Goal: Task Accomplishment & Management: Manage account settings

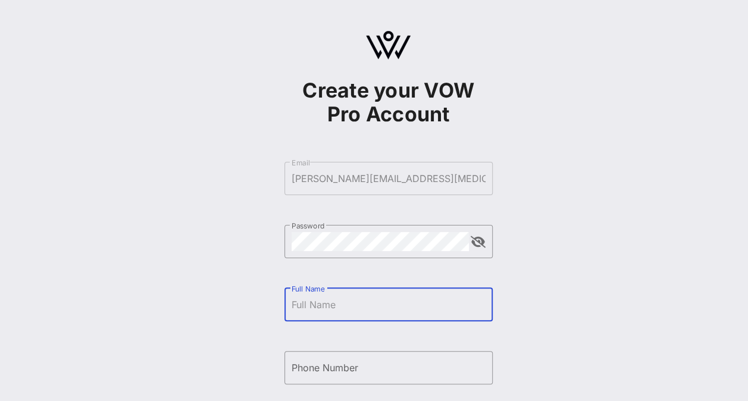
click at [333, 303] on input "Full Name" at bounding box center [389, 304] width 194 height 19
type input "Angela Sailor"
type input "+17033147119"
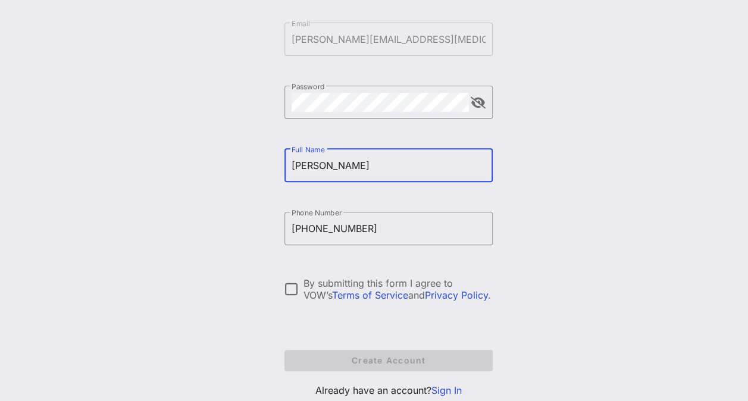
scroll to position [142, 0]
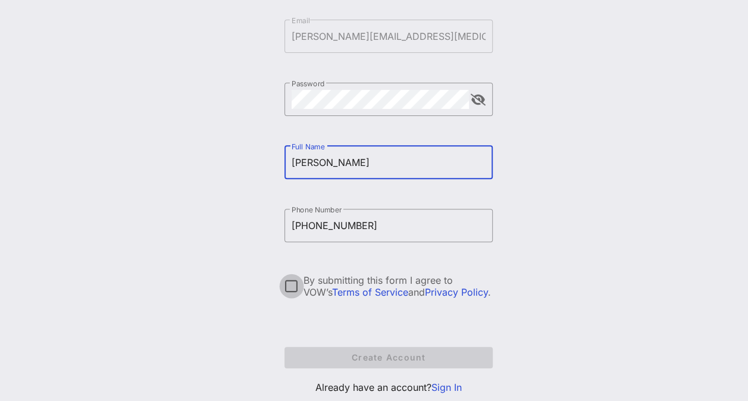
click at [290, 286] on div at bounding box center [291, 286] width 20 height 20
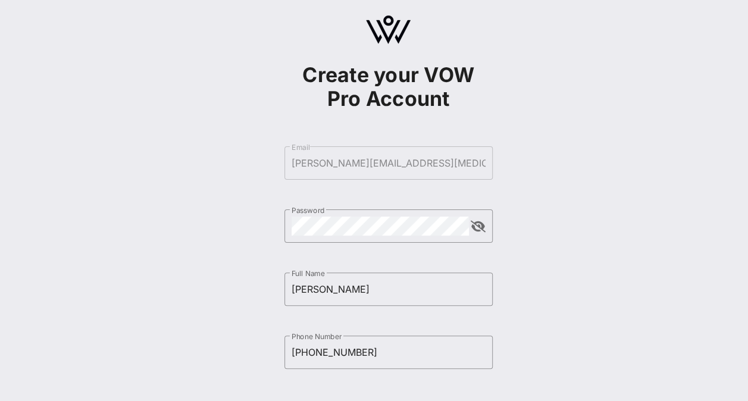
scroll to position [14, 0]
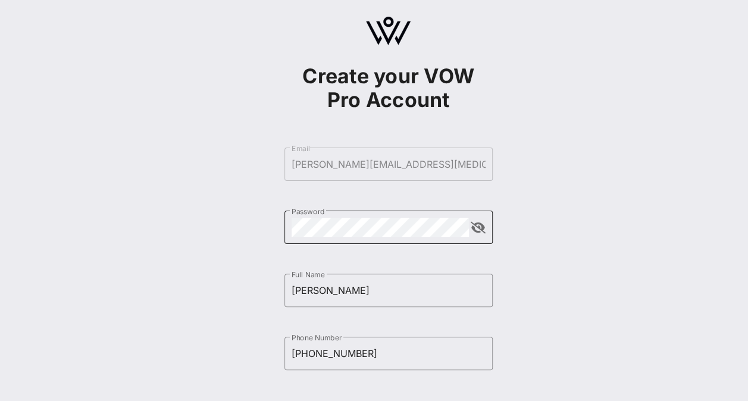
click at [475, 228] on button "append icon" at bounding box center [478, 228] width 15 height 12
click at [288, 225] on div "​ Password" at bounding box center [388, 227] width 208 height 33
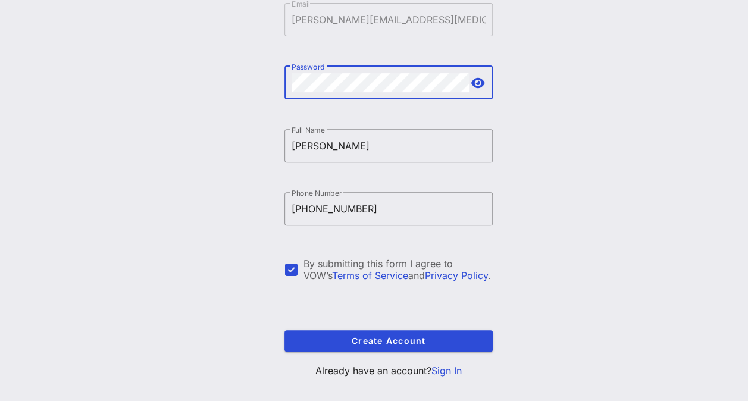
scroll to position [176, 0]
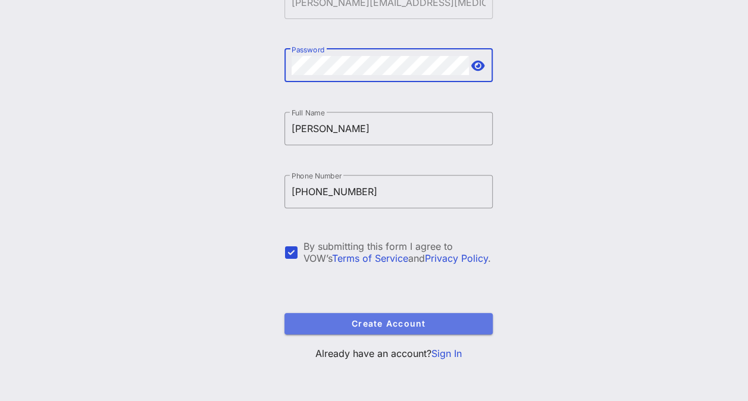
click at [352, 327] on span "Create Account" at bounding box center [388, 323] width 189 height 10
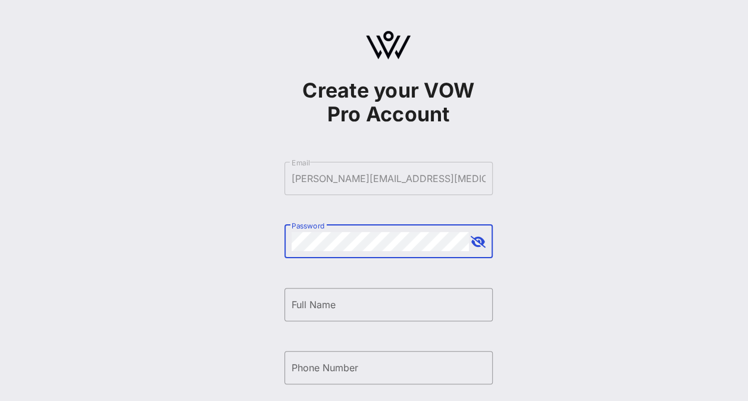
scroll to position [176, 0]
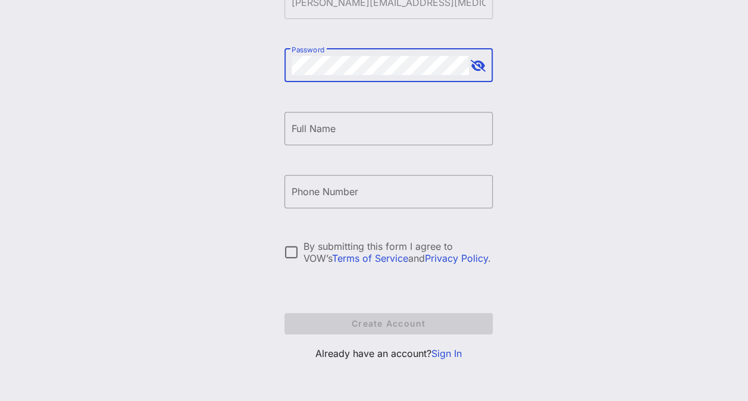
click at [449, 349] on link "Sign In" at bounding box center [446, 353] width 30 height 12
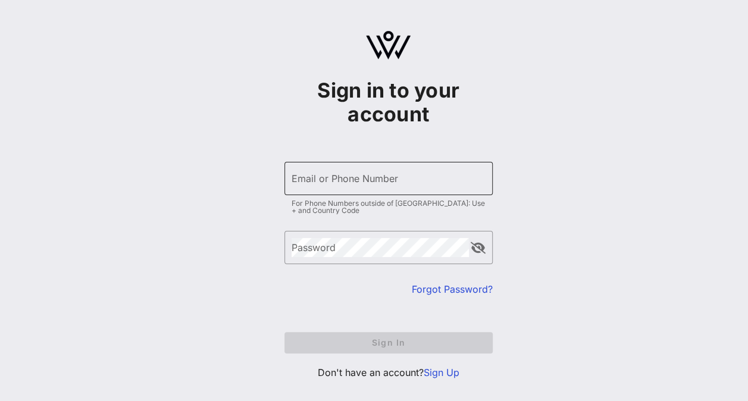
click at [346, 181] on input "Email or Phone Number" at bounding box center [389, 178] width 194 height 19
type input "[PERSON_NAME][EMAIL_ADDRESS][MEDICAL_DATA][DOMAIN_NAME]"
click at [433, 290] on link "Forgot Password?" at bounding box center [452, 289] width 81 height 12
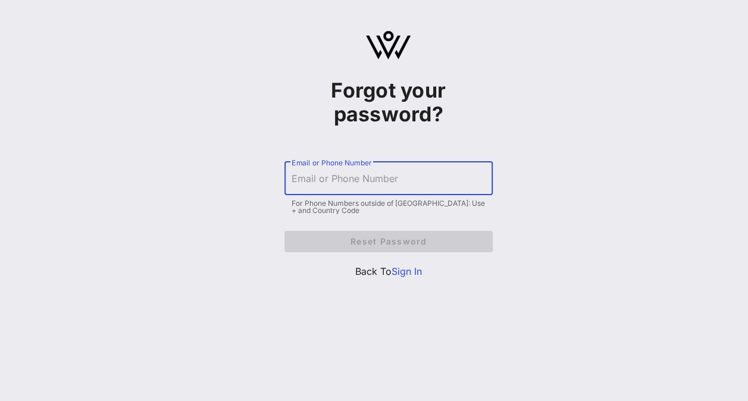
click at [334, 182] on input "Email or Phone Number" at bounding box center [389, 178] width 194 height 19
type input "[PERSON_NAME][EMAIL_ADDRESS][MEDICAL_DATA][DOMAIN_NAME]"
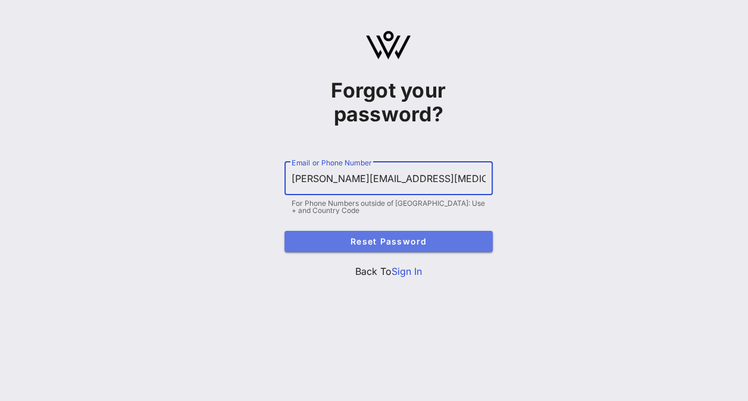
click at [382, 243] on span "Reset Password" at bounding box center [388, 241] width 189 height 10
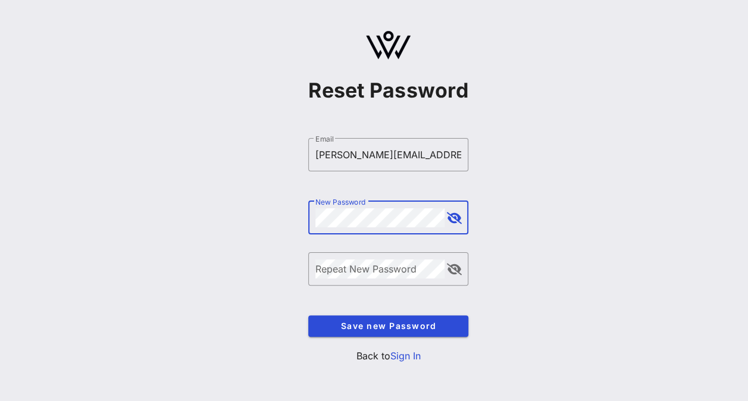
click at [455, 214] on button "append icon" at bounding box center [453, 218] width 15 height 12
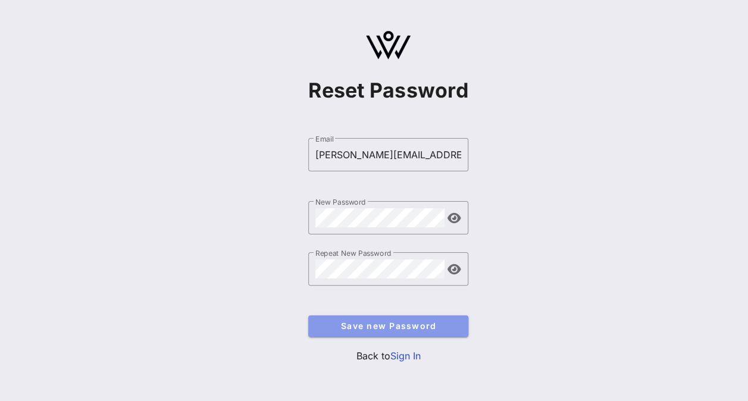
click at [390, 326] on span "Save new Password" at bounding box center [388, 326] width 141 height 10
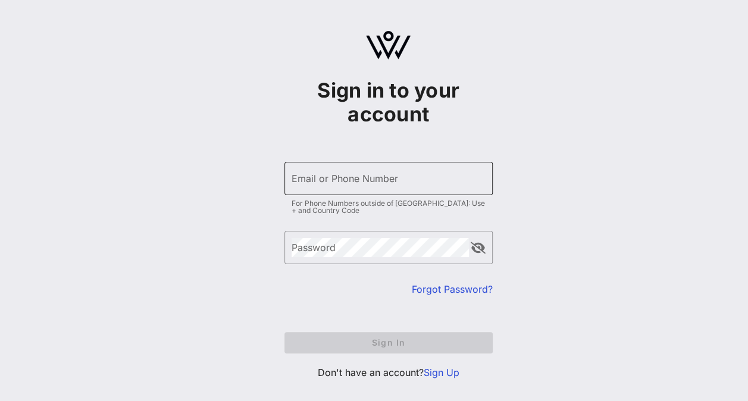
click at [333, 178] on input "Email or Phone Number" at bounding box center [389, 178] width 194 height 19
type input "[PERSON_NAME][EMAIL_ADDRESS][MEDICAL_DATA][DOMAIN_NAME]"
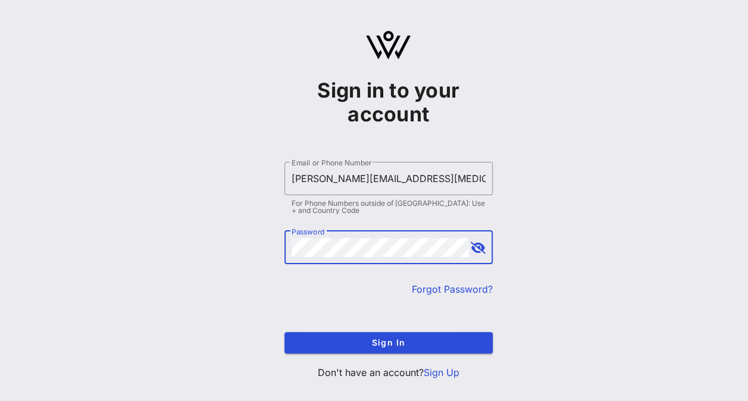
drag, startPoint x: 477, startPoint y: 250, endPoint x: 469, endPoint y: 245, distance: 9.9
click at [477, 250] on button "append icon" at bounding box center [478, 248] width 15 height 12
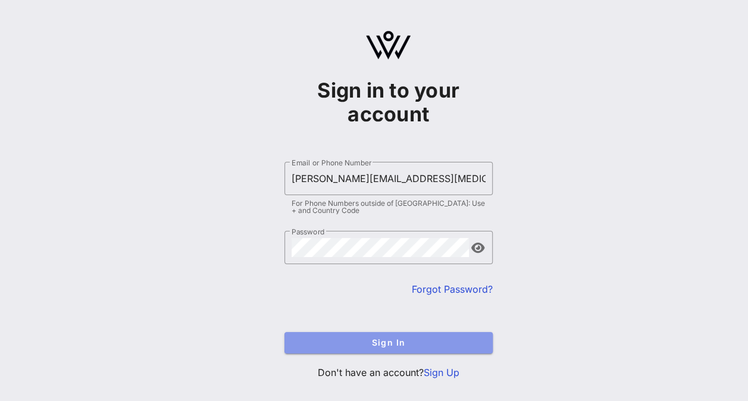
click at [372, 339] on span "Sign In" at bounding box center [388, 342] width 189 height 10
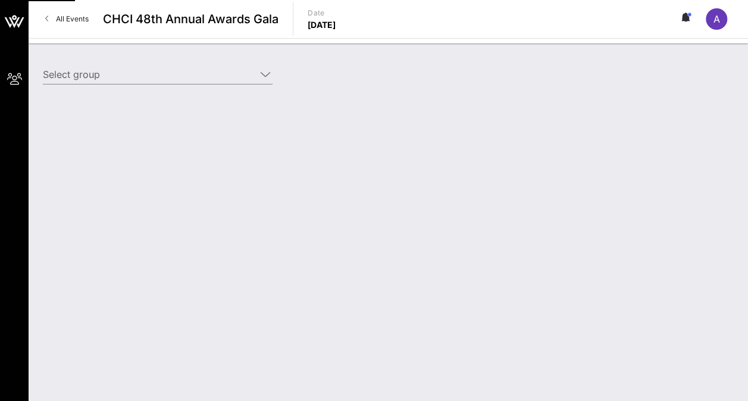
type input "American [MEDICAL_DATA] Society [MEDICAL_DATA] Action Network (American [MEDICA…"
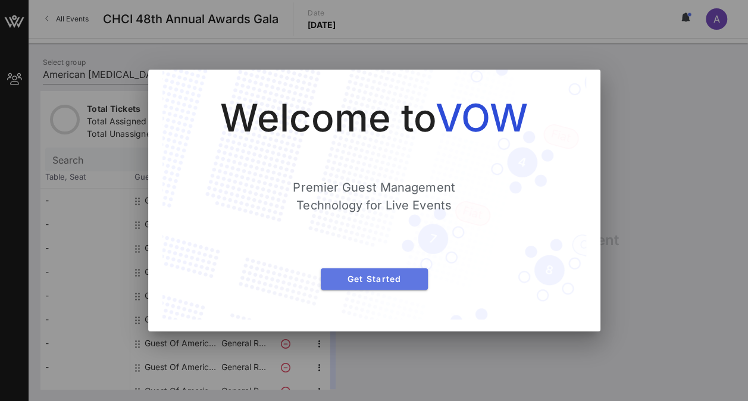
click at [380, 277] on span "Get Started" at bounding box center [374, 279] width 88 height 10
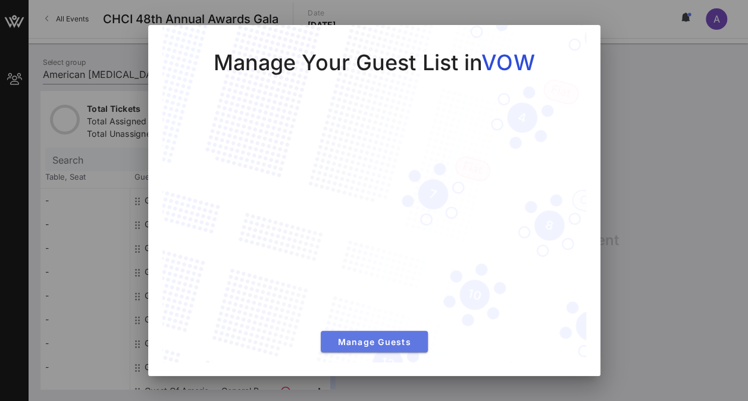
click at [363, 340] on span "Manage Guests" at bounding box center [374, 342] width 88 height 10
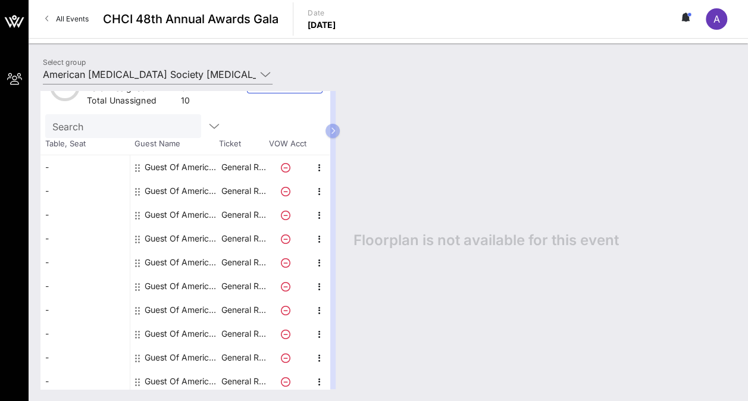
scroll to position [37, 0]
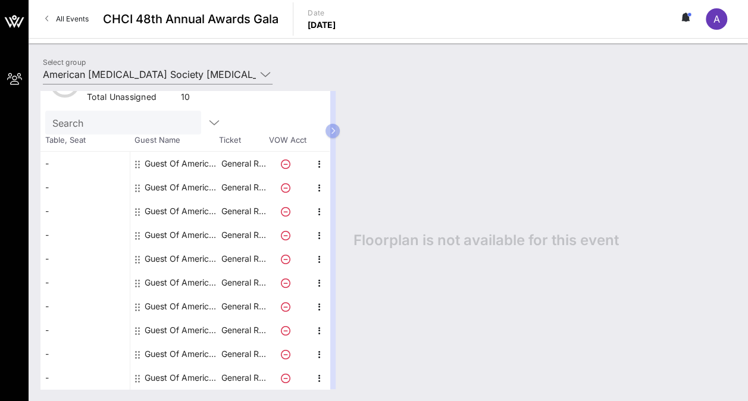
click at [152, 162] on div "Guest Of American [MEDICAL_DATA] Society [MEDICAL_DATA] Action Network" at bounding box center [182, 164] width 75 height 24
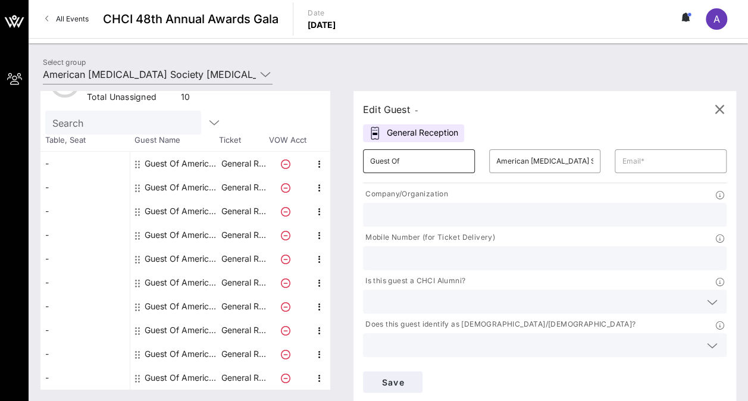
click at [419, 160] on input "Guest Of" at bounding box center [419, 161] width 98 height 19
click at [622, 161] on input "text" at bounding box center [671, 161] width 98 height 19
type input "[PERSON_NAME][EMAIL_ADDRESS][MEDICAL_DATA][DOMAIN_NAME]"
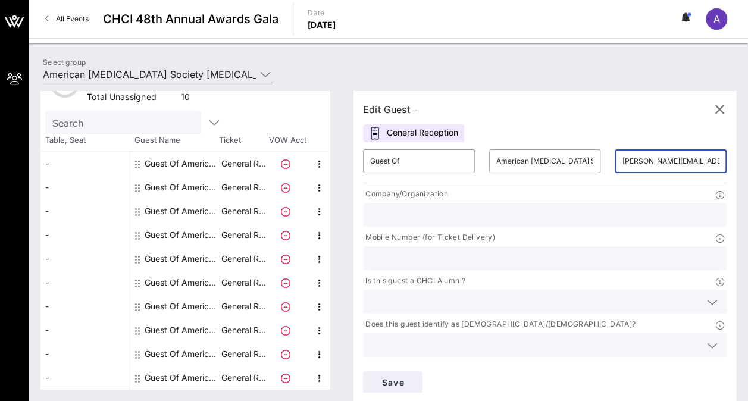
type input "American [MEDICAL_DATA] Society [MEDICAL_DATA] Action Network"
type input "7038223218"
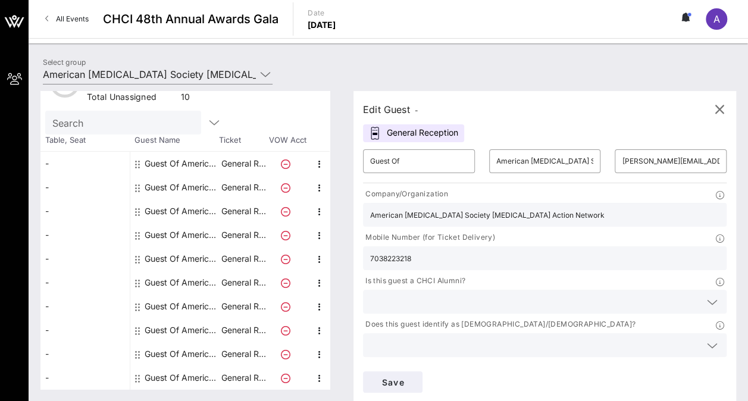
drag, startPoint x: 562, startPoint y: 226, endPoint x: 514, endPoint y: 226, distance: 47.6
click at [514, 246] on div "7038223218" at bounding box center [544, 258] width 363 height 24
click at [622, 162] on input "[PERSON_NAME][EMAIL_ADDRESS][MEDICAL_DATA][DOMAIN_NAME]" at bounding box center [671, 161] width 98 height 19
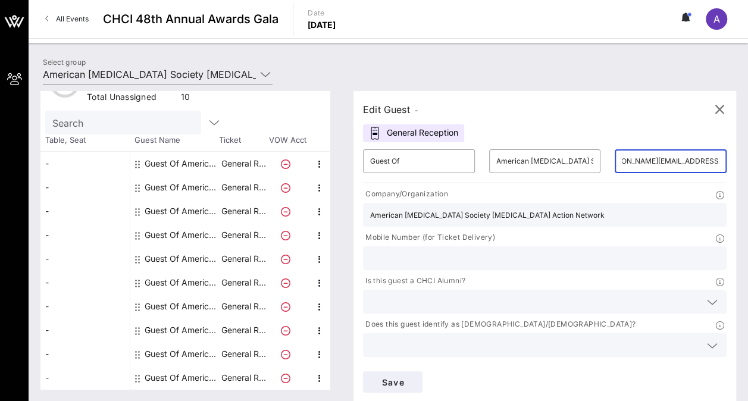
drag, startPoint x: 564, startPoint y: 163, endPoint x: 643, endPoint y: 168, distance: 78.7
click at [643, 168] on div "​ Guest Of ​ American [MEDICAL_DATA] Society [MEDICAL_DATA] Action Network ​ [P…" at bounding box center [545, 271] width 378 height 258
type input "[PERSON_NAME][EMAIL_ADDRESS][PERSON_NAME][MEDICAL_DATA][DOMAIN_NAME]"
click at [535, 250] on input "text" at bounding box center [544, 257] width 349 height 15
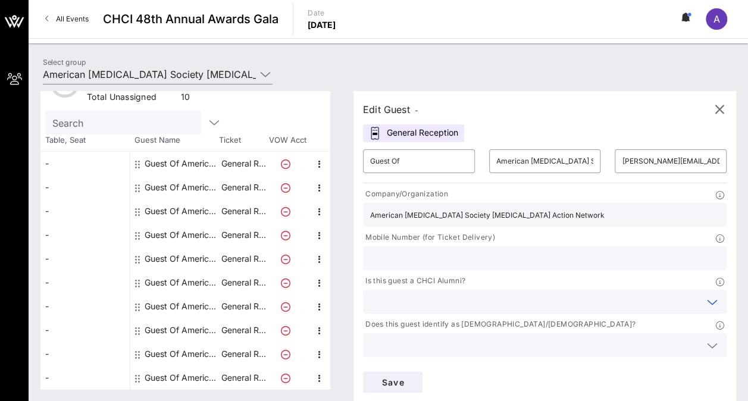
click at [465, 294] on input "text" at bounding box center [535, 301] width 330 height 15
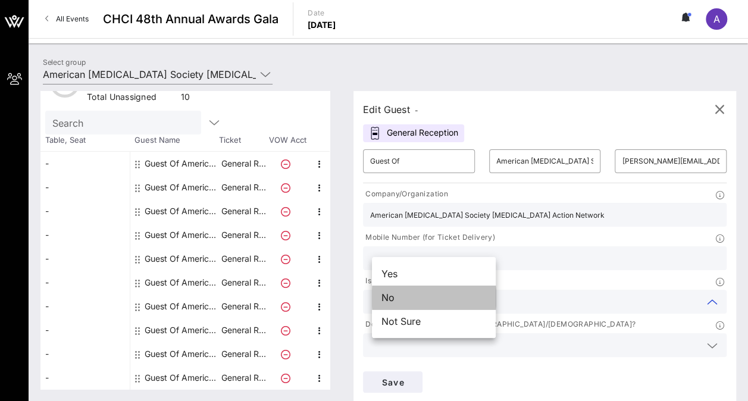
click at [430, 297] on div "No" at bounding box center [434, 298] width 124 height 24
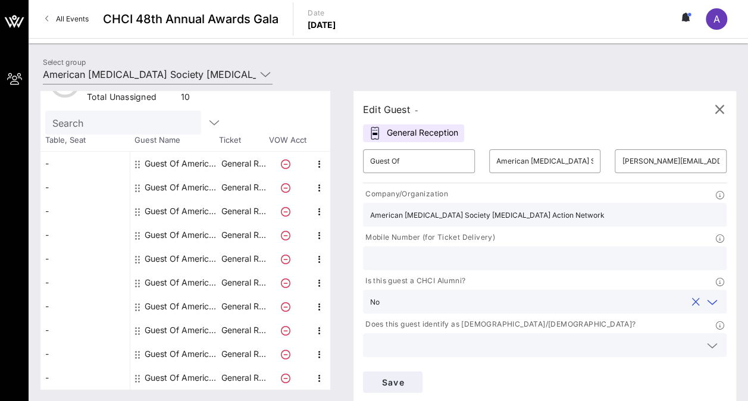
click at [681, 364] on div "Save" at bounding box center [545, 382] width 378 height 36
click at [707, 382] on icon at bounding box center [712, 389] width 11 height 14
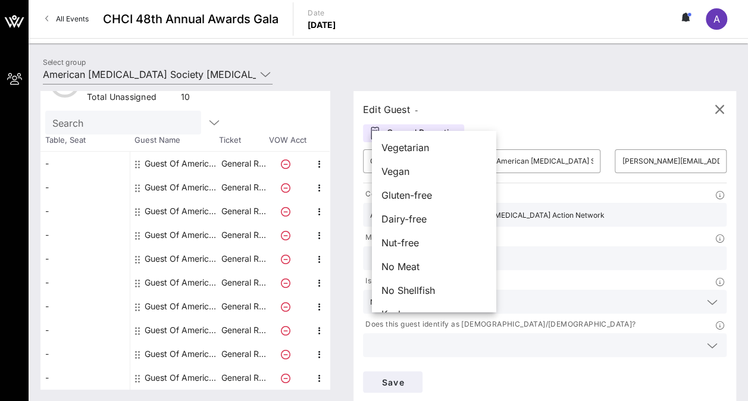
click at [451, 355] on div "Edit Guest - General Reception ​ Guest Of ​ American [MEDICAL_DATA] Society [ME…" at bounding box center [538, 240] width 394 height 298
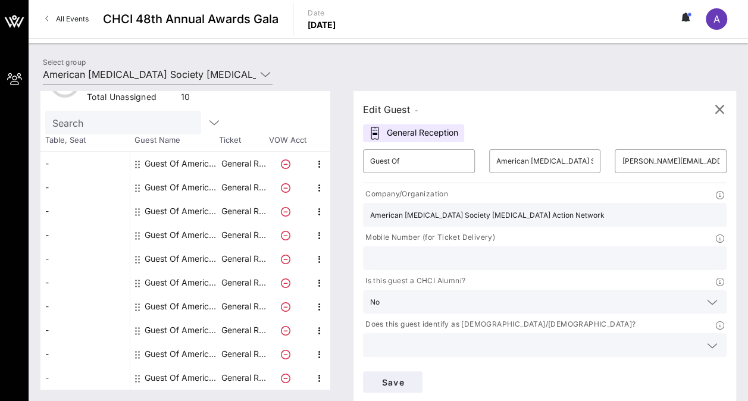
type input "A"
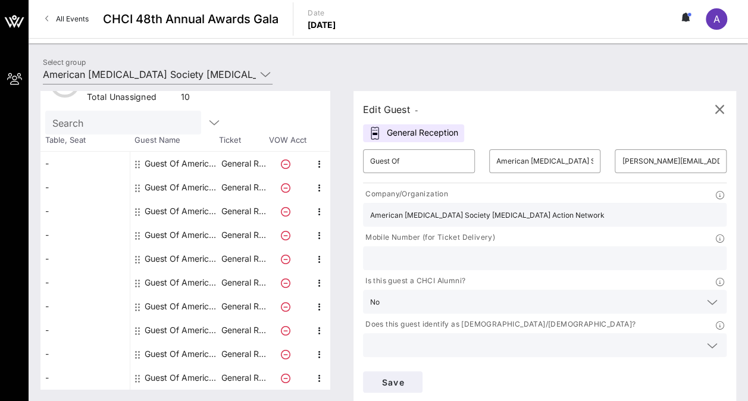
type input "American [MEDICAL_DATA] Society [MEDICAL_DATA] Action Network"
click at [707, 339] on icon at bounding box center [712, 346] width 11 height 14
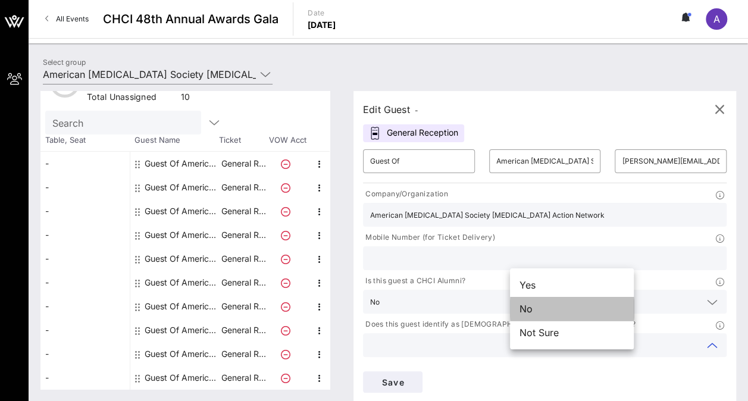
drag, startPoint x: 529, startPoint y: 305, endPoint x: 545, endPoint y: 298, distance: 16.8
click at [530, 305] on div "No" at bounding box center [572, 309] width 124 height 24
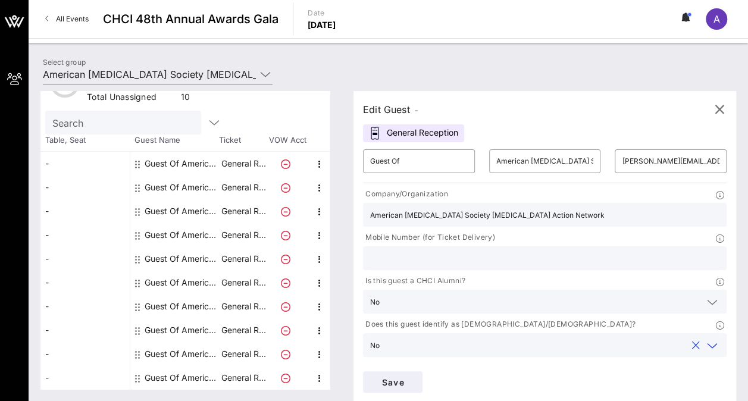
click at [551, 250] on input "text" at bounding box center [544, 257] width 349 height 15
click at [502, 161] on input "American [MEDICAL_DATA] Society [MEDICAL_DATA] Action Network" at bounding box center [545, 161] width 98 height 19
click at [544, 250] on input "text" at bounding box center [544, 257] width 349 height 15
click at [529, 250] on input "text" at bounding box center [544, 257] width 349 height 15
type input "202.787.8845"
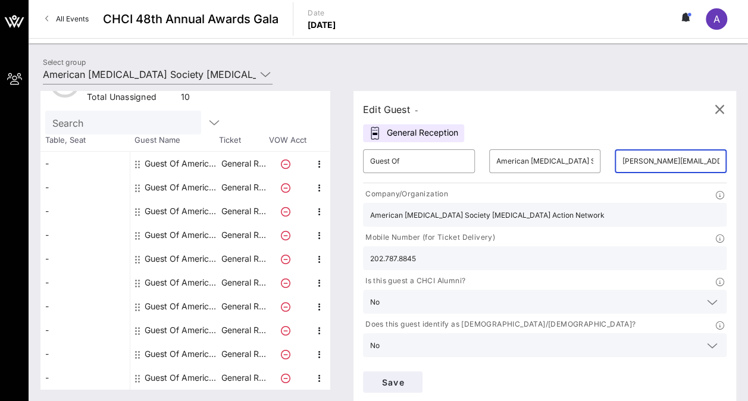
click at [622, 163] on input "[PERSON_NAME][EMAIL_ADDRESS][PERSON_NAME][MEDICAL_DATA][DOMAIN_NAME]" at bounding box center [671, 161] width 98 height 19
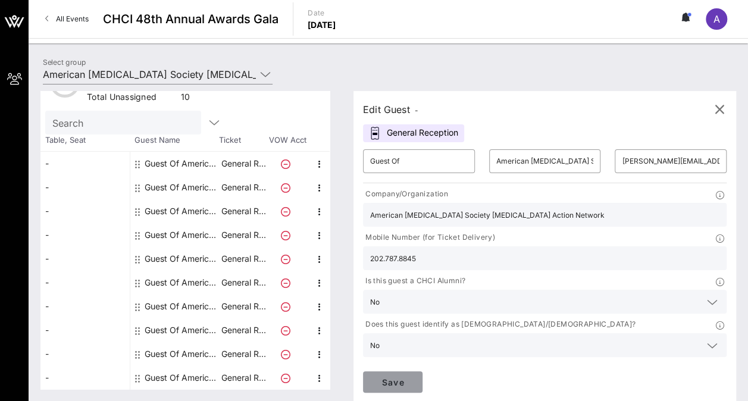
click at [413, 377] on span "Save" at bounding box center [392, 382] width 40 height 10
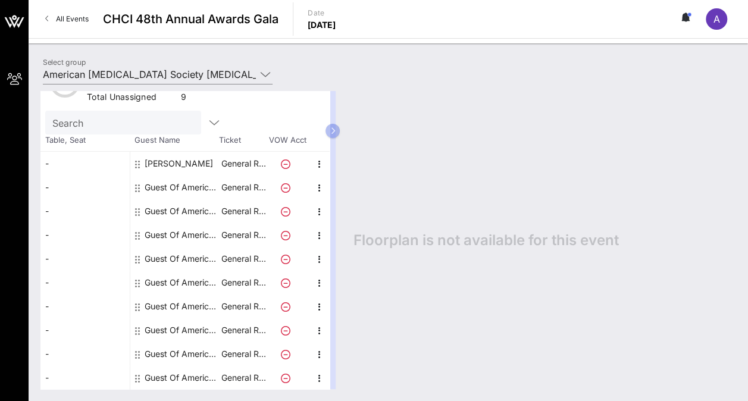
click at [153, 186] on div "Guest Of American [MEDICAL_DATA] Society [MEDICAL_DATA] Action Network" at bounding box center [182, 187] width 75 height 24
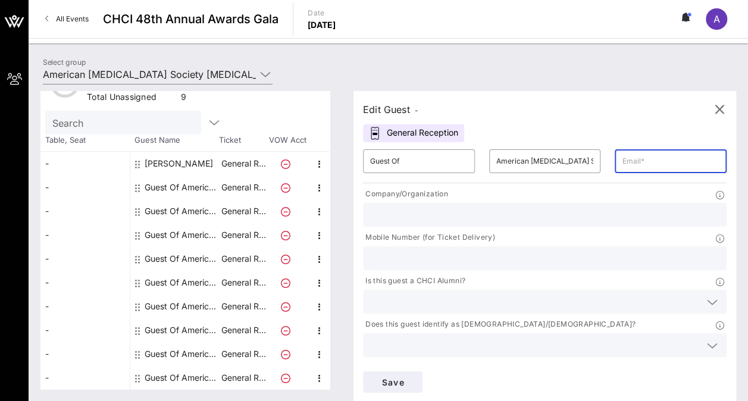
click at [622, 165] on input "text" at bounding box center [671, 161] width 98 height 19
type input "j"
click at [622, 160] on input "text" at bounding box center [671, 161] width 98 height 19
paste input "[PERSON_NAME] <[EMAIL_ADDRESS][DOMAIN_NAME]>"
type input "[EMAIL_ADDRESS][DOMAIN_NAME]"
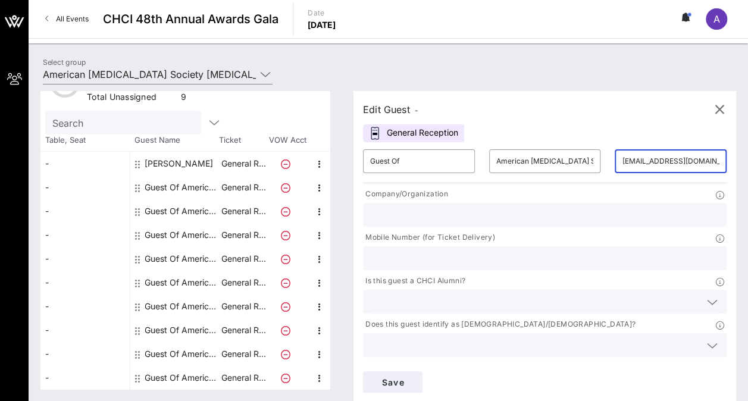
click at [446, 205] on div at bounding box center [544, 215] width 349 height 24
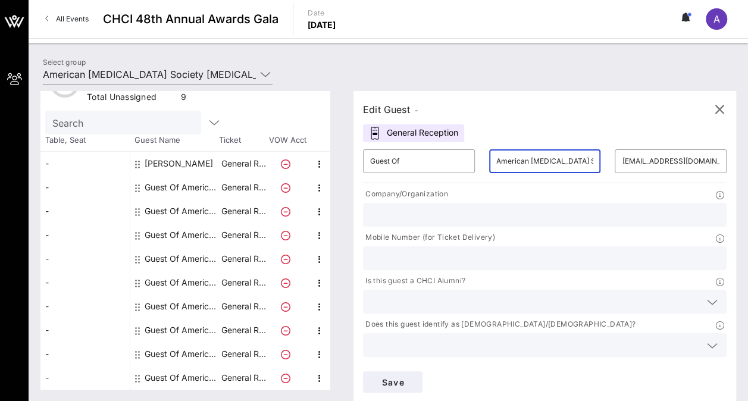
scroll to position [0, 103]
drag, startPoint x: 471, startPoint y: 161, endPoint x: 529, endPoint y: 162, distance: 58.9
click at [582, 174] on div "​ Guest Of ​ American [MEDICAL_DATA] Society [MEDICAL_DATA] Action Network ​ [E…" at bounding box center [545, 161] width 378 height 38
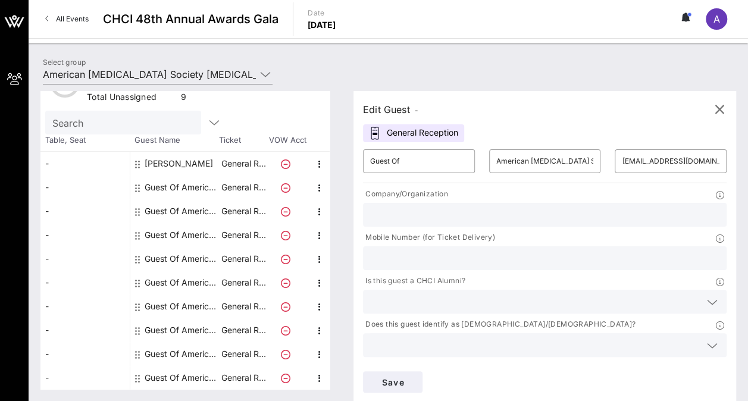
click at [428, 193] on p "Company/Organization" at bounding box center [405, 194] width 85 height 12
click at [418, 212] on input "text" at bounding box center [544, 214] width 349 height 15
click at [395, 199] on p "Company/Organization" at bounding box center [405, 194] width 85 height 12
click at [397, 213] on input "text" at bounding box center [544, 214] width 349 height 15
type input "American [MEDICAL_DATA] Society [MEDICAL_DATA] Action Network"
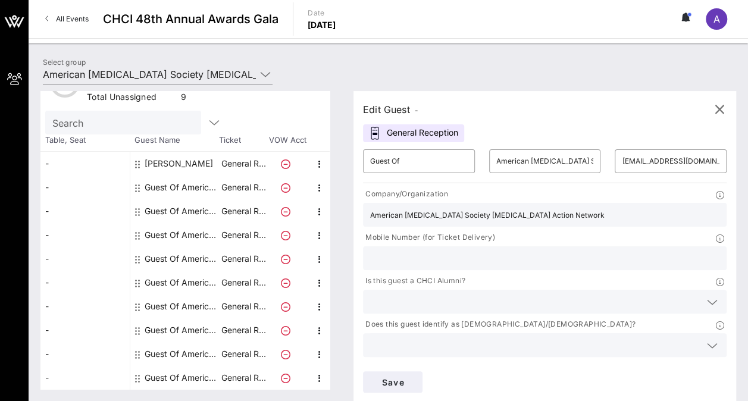
type input "7038223218"
drag, startPoint x: 566, startPoint y: 224, endPoint x: 513, endPoint y: 222, distance: 52.4
click at [513, 246] on div "7038223218" at bounding box center [544, 258] width 363 height 24
click at [707, 295] on icon at bounding box center [712, 302] width 11 height 14
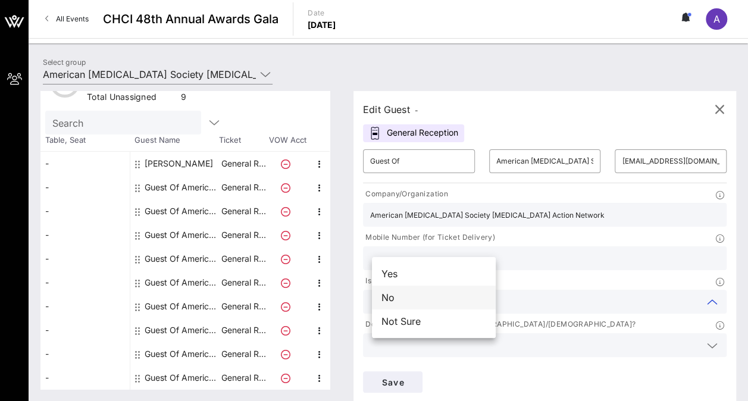
click at [419, 292] on div "No" at bounding box center [434, 298] width 124 height 24
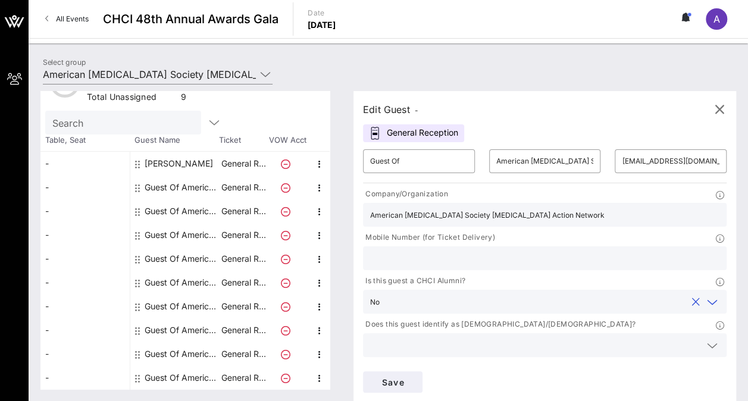
click at [692, 296] on button "clear icon" at bounding box center [696, 302] width 8 height 12
click at [707, 295] on icon at bounding box center [712, 302] width 11 height 14
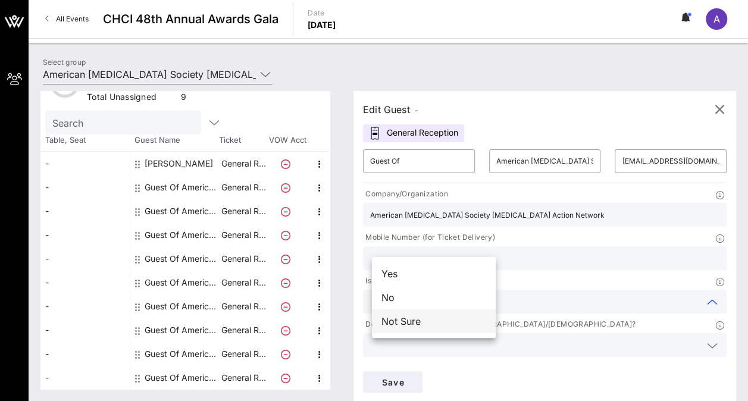
click at [460, 325] on div "Not Sure" at bounding box center [434, 321] width 124 height 24
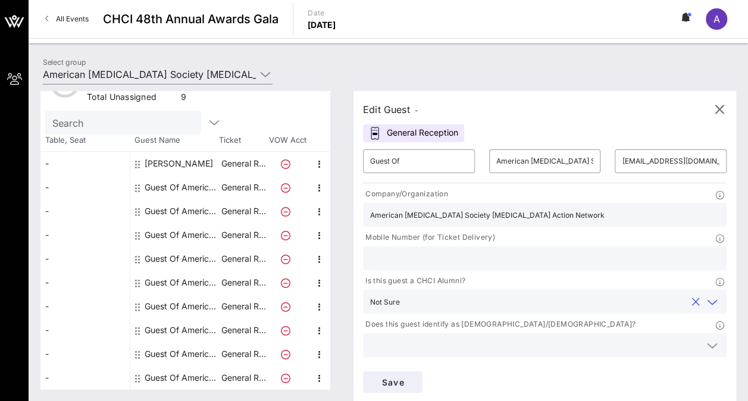
click at [707, 382] on icon at bounding box center [712, 389] width 11 height 14
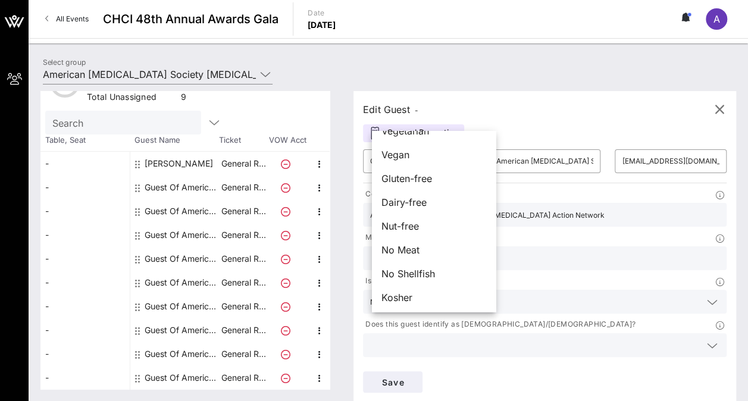
scroll to position [19, 0]
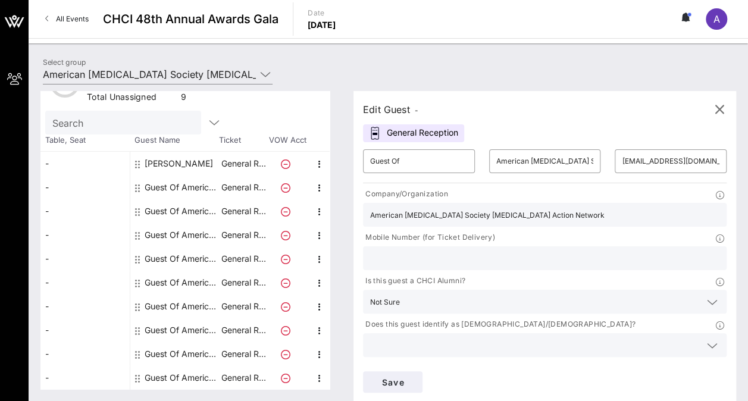
click at [707, 339] on icon at bounding box center [712, 346] width 11 height 14
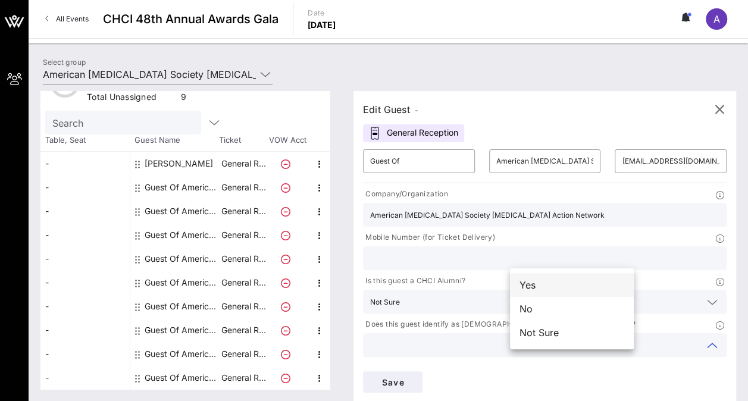
click at [569, 288] on div "Yes" at bounding box center [572, 285] width 124 height 24
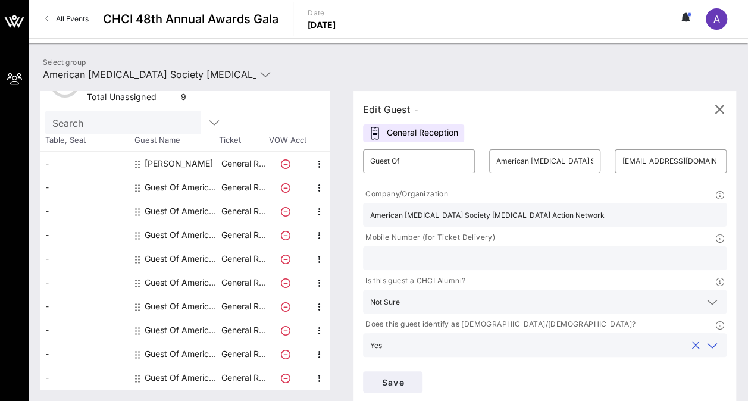
type input "American [MEDICAL_DATA] Society [MEDICAL_DATA] Action Network"
click at [581, 250] on input "text" at bounding box center [544, 257] width 349 height 15
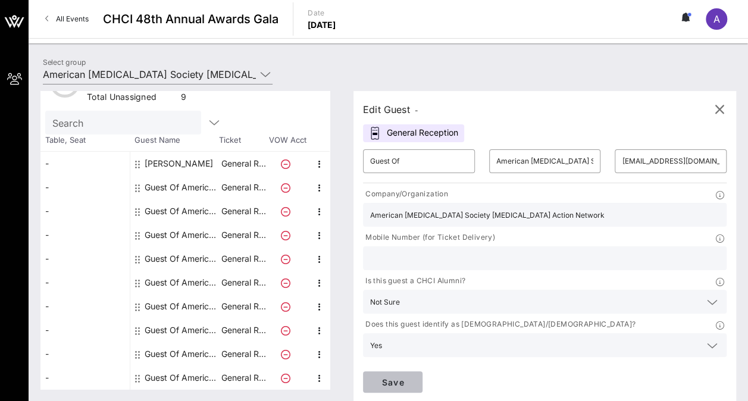
click at [413, 377] on span "Save" at bounding box center [392, 382] width 40 height 10
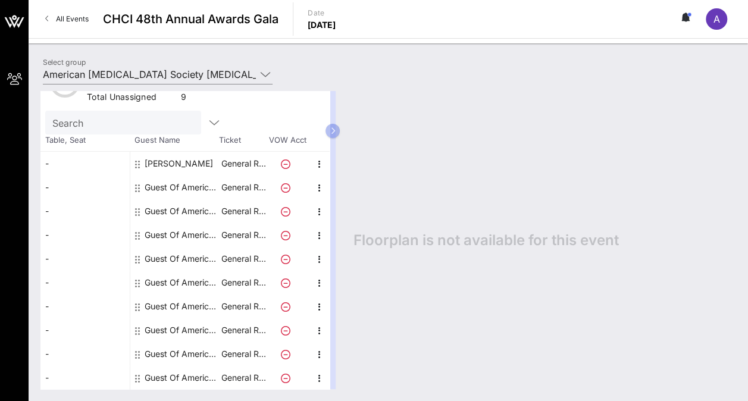
click at [191, 181] on div "Guest Of American [MEDICAL_DATA] Society [MEDICAL_DATA] Action Network" at bounding box center [182, 187] width 75 height 24
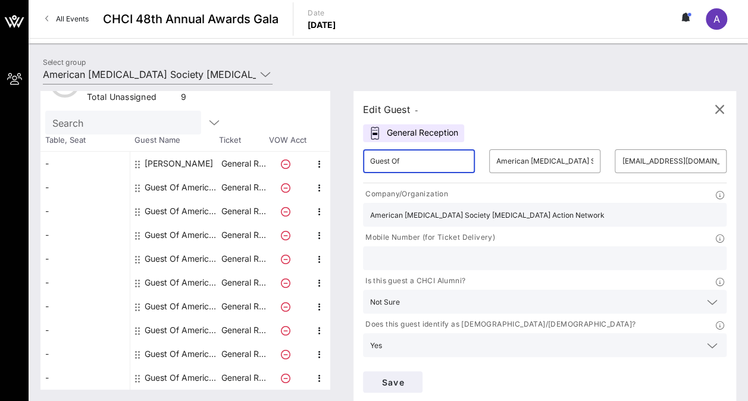
click at [396, 160] on input "Guest Of" at bounding box center [419, 161] width 98 height 19
paste input "[PERSON_NAME]"
drag, startPoint x: 396, startPoint y: 159, endPoint x: 358, endPoint y: 156, distance: 38.2
click at [353, 159] on div "Edit Guest - General Reception ​ GuesJose Ramost Of ​ American [MEDICAL_DATA] S…" at bounding box center [538, 240] width 394 height 298
drag, startPoint x: 426, startPoint y: 161, endPoint x: 452, endPoint y: 158, distance: 26.3
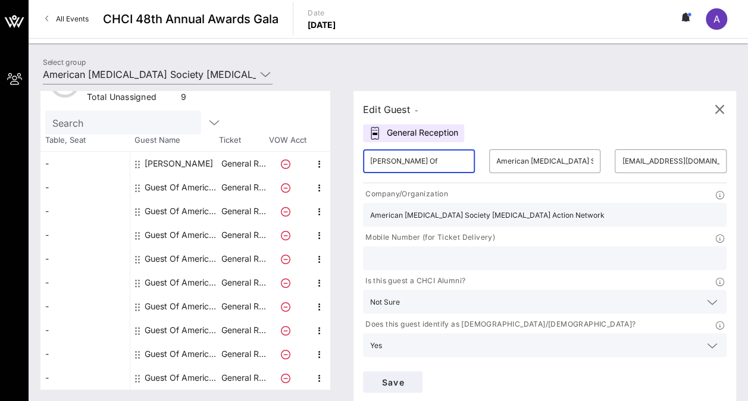
click at [452, 158] on div "​ [PERSON_NAME] Of" at bounding box center [419, 161] width 126 height 38
click at [438, 163] on input "[PERSON_NAME] Of" at bounding box center [419, 161] width 98 height 19
drag, startPoint x: 444, startPoint y: 160, endPoint x: 418, endPoint y: 161, distance: 25.6
click at [418, 161] on div "​ [PERSON_NAME] Of" at bounding box center [419, 161] width 112 height 24
type input "[PERSON_NAME]"
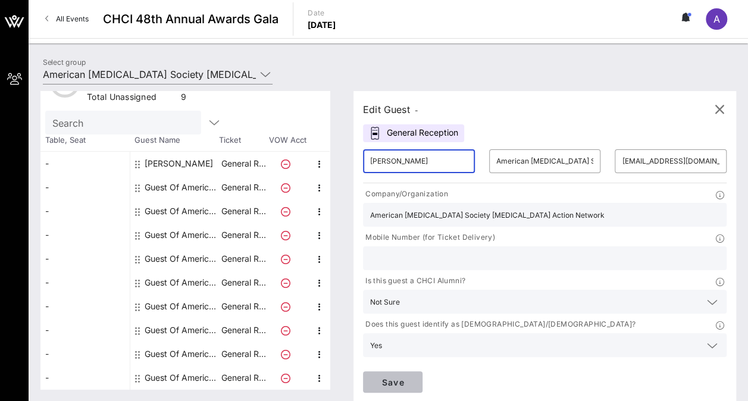
click at [413, 377] on span "Save" at bounding box center [392, 382] width 40 height 10
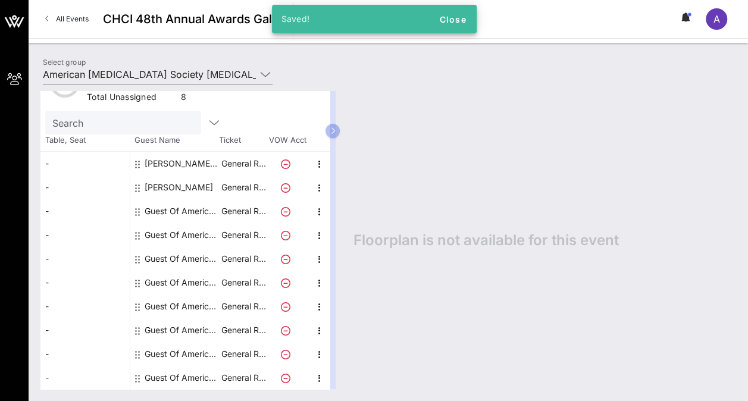
click at [161, 209] on div "Guest Of American [MEDICAL_DATA] Society [MEDICAL_DATA] Action Network" at bounding box center [182, 211] width 75 height 24
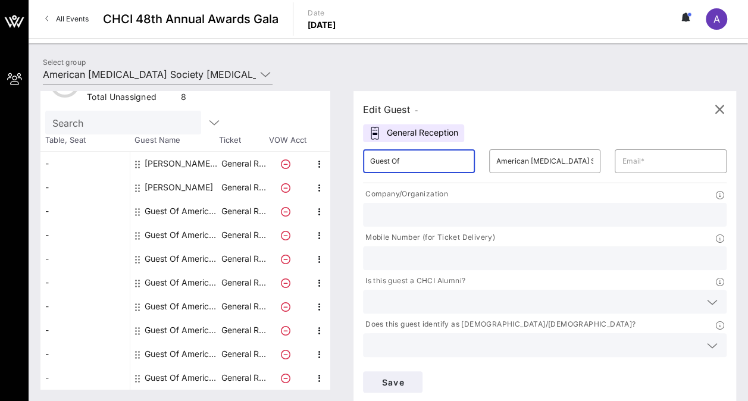
click at [415, 161] on input "Guest Of" at bounding box center [419, 161] width 98 height 19
click at [379, 157] on input "Guest Of" at bounding box center [419, 161] width 98 height 19
paste input "[PERSON_NAME] ("
drag, startPoint x: 425, startPoint y: 160, endPoint x: 456, endPoint y: 158, distance: 31.0
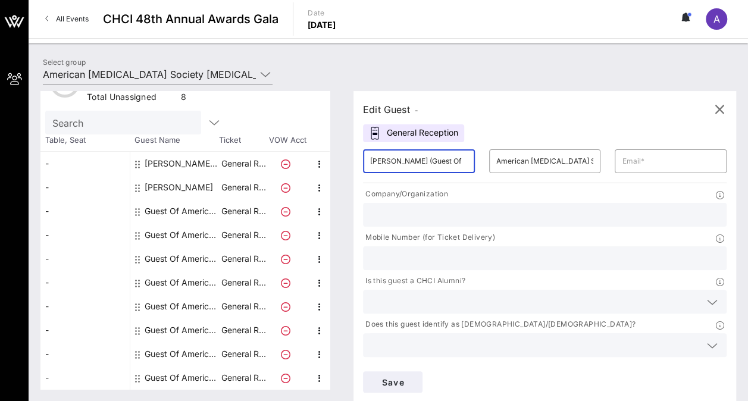
click at [456, 158] on div "​ [PERSON_NAME] (Guest Of" at bounding box center [419, 161] width 126 height 38
type input "[PERSON_NAME]"
click at [622, 158] on input "text" at bounding box center [671, 161] width 98 height 19
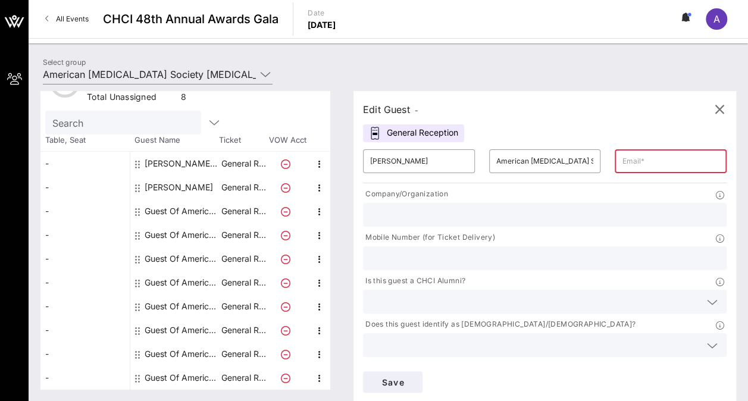
click at [622, 159] on input "text" at bounding box center [671, 161] width 98 height 19
paste input "[PERSON_NAME][EMAIL_ADDRESS][PERSON_NAME][DOMAIN_NAME]"
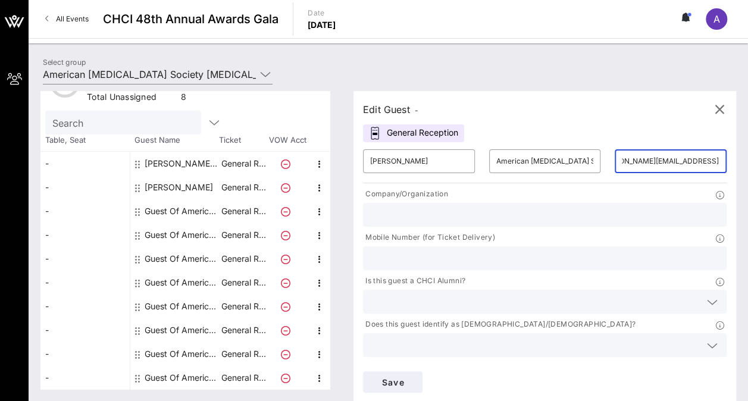
type input "[PERSON_NAME][EMAIL_ADDRESS][PERSON_NAME][DOMAIN_NAME]"
click at [648, 364] on div "Save" at bounding box center [545, 382] width 378 height 36
click at [408, 214] on input "text" at bounding box center [544, 214] width 349 height 15
type input "American [MEDICAL_DATA] Society [MEDICAL_DATA] Action Network"
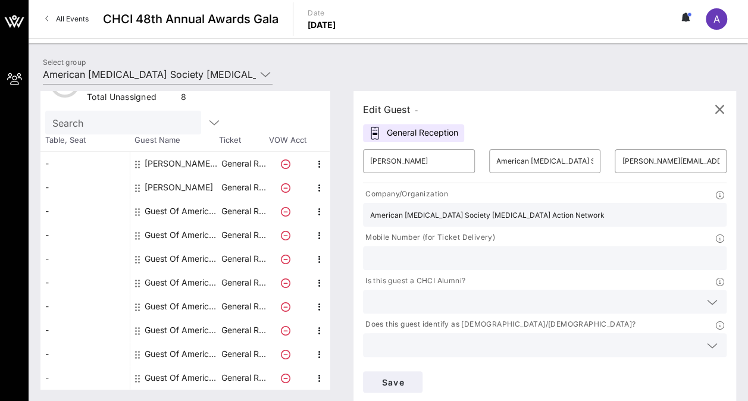
type input "7038223218"
click at [707, 295] on icon at bounding box center [712, 302] width 11 height 14
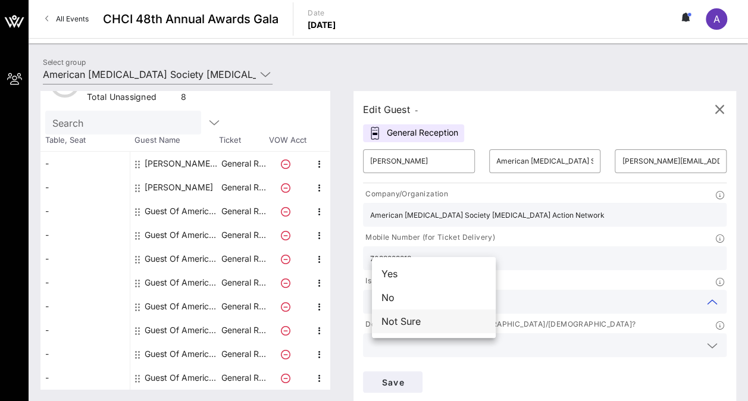
click at [408, 322] on div "Not Sure" at bounding box center [434, 321] width 124 height 24
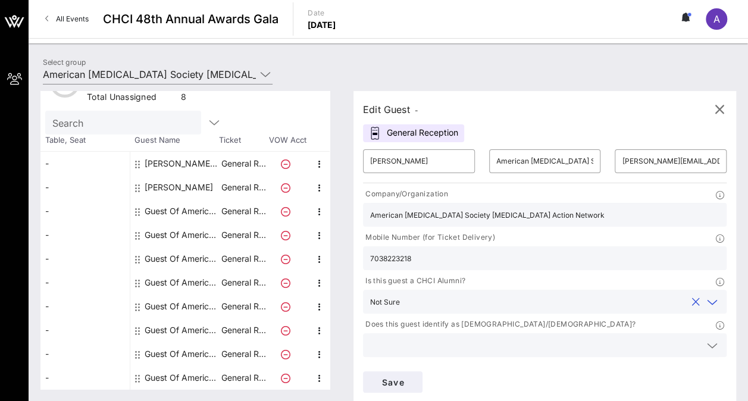
click at [707, 339] on icon at bounding box center [712, 346] width 11 height 14
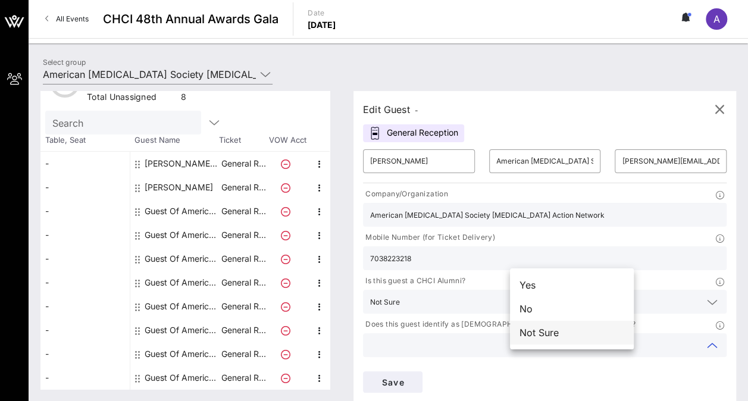
click at [566, 336] on div "Not Sure" at bounding box center [572, 333] width 124 height 24
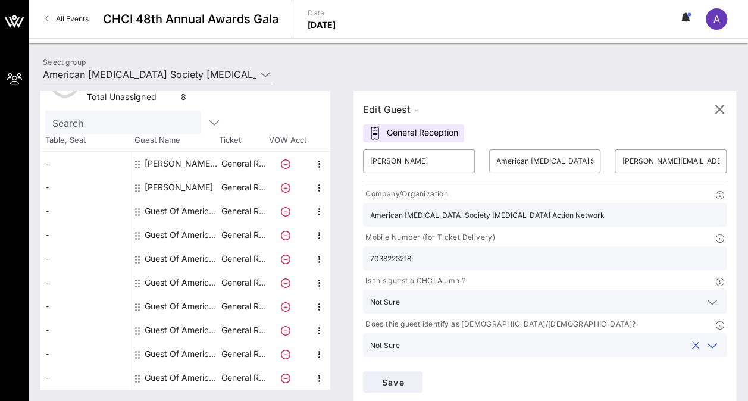
type input "American [MEDICAL_DATA] Society [MEDICAL_DATA] Action Network"
drag, startPoint x: 562, startPoint y: 227, endPoint x: 486, endPoint y: 220, distance: 75.9
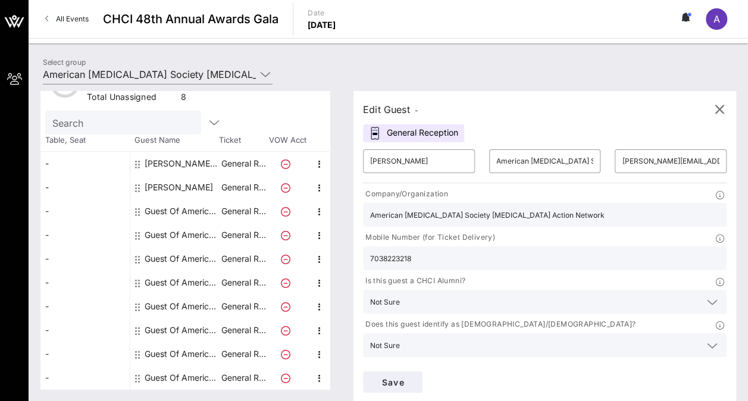
click at [486, 220] on div "Company/Organization American [MEDICAL_DATA] Society [MEDICAL_DATA] Action Netw…" at bounding box center [545, 275] width 378 height 178
click at [522, 250] on input "text" at bounding box center [544, 257] width 349 height 15
paste input "[PHONE_NUMBER]"
type input "[PHONE_NUMBER]"
click at [659, 364] on div "Save" at bounding box center [545, 382] width 378 height 36
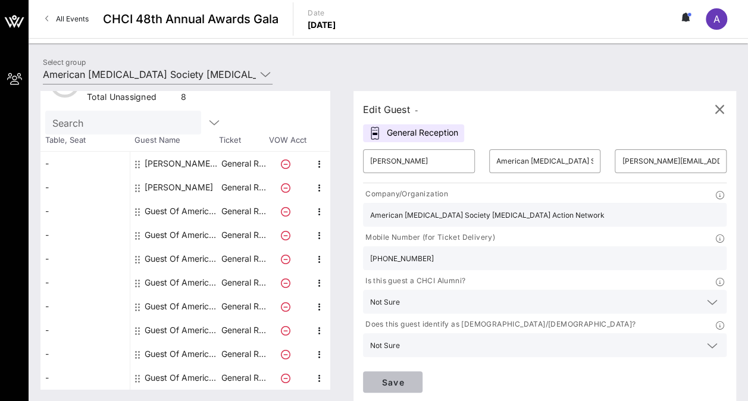
click at [413, 377] on span "Save" at bounding box center [392, 382] width 40 height 10
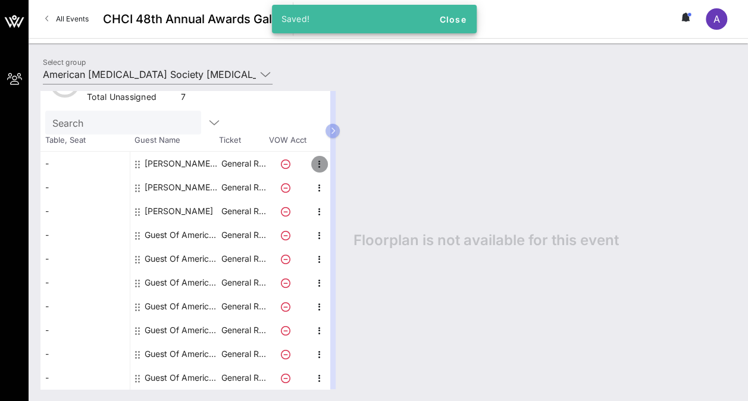
click at [320, 161] on icon "button" at bounding box center [319, 164] width 14 height 14
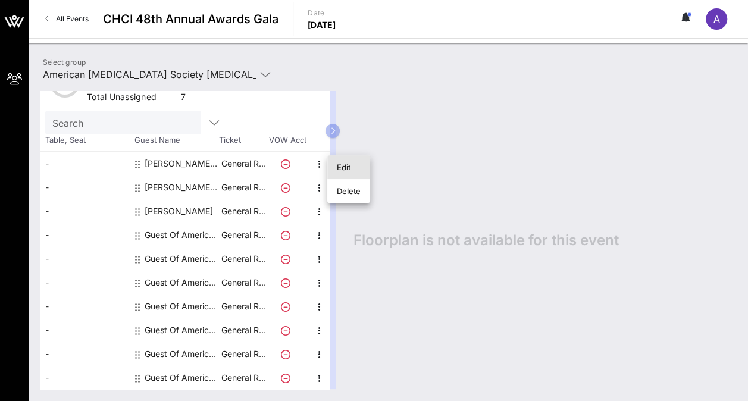
click at [343, 165] on div "Edit" at bounding box center [349, 167] width 24 height 10
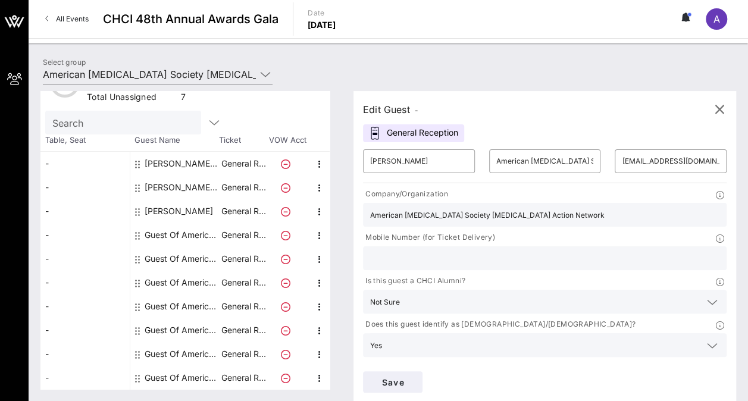
click at [524, 250] on input "text" at bounding box center [544, 257] width 349 height 15
paste input "707.280.1159"
type input "707.280.1159"
click at [413, 377] on span "Save" at bounding box center [392, 382] width 40 height 10
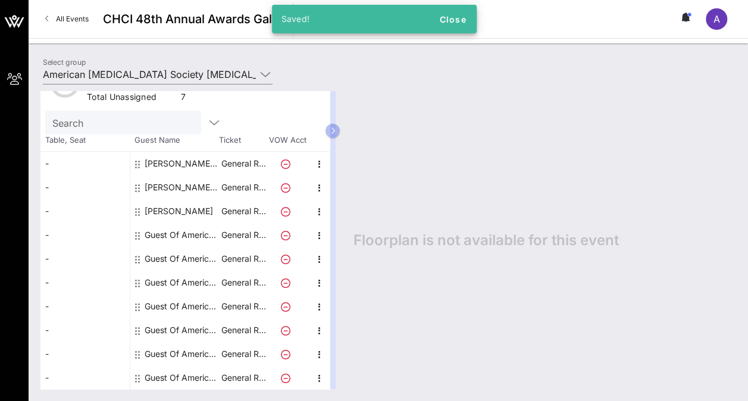
click at [186, 208] on div "[PERSON_NAME]" at bounding box center [179, 211] width 68 height 24
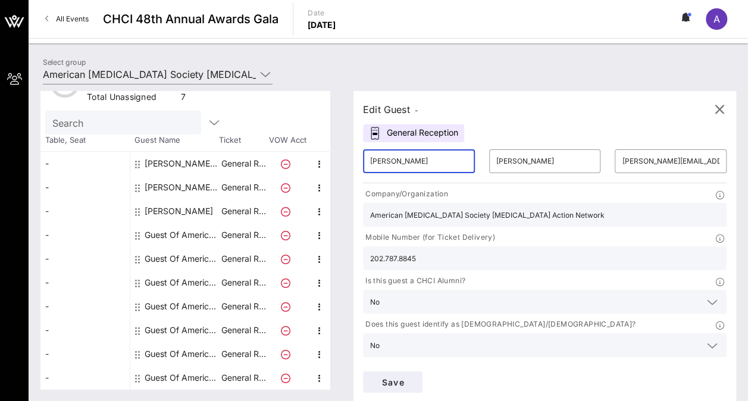
click at [419, 161] on input "[PERSON_NAME]" at bounding box center [419, 161] width 98 height 19
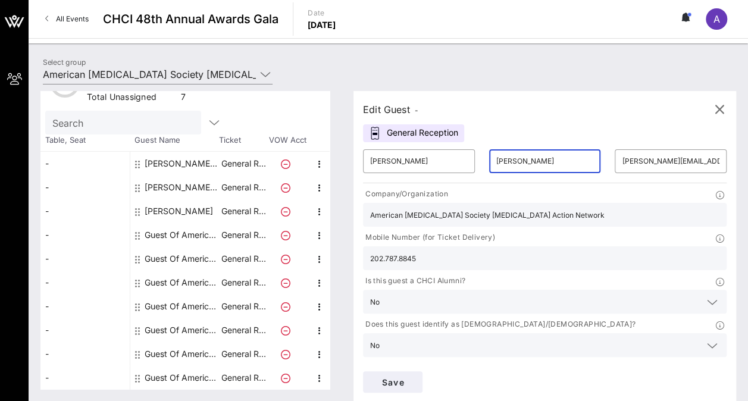
click at [506, 163] on input "[PERSON_NAME]" at bounding box center [545, 161] width 98 height 19
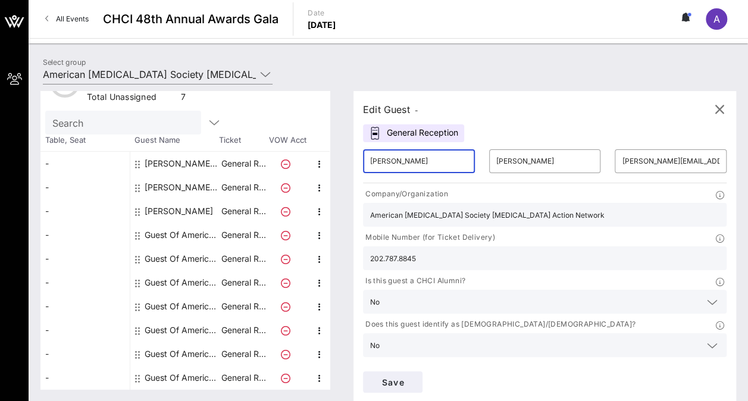
click at [414, 161] on input "[PERSON_NAME]" at bounding box center [419, 161] width 98 height 19
click at [170, 234] on div "Guest Of American [MEDICAL_DATA] Society [MEDICAL_DATA] Action Network" at bounding box center [182, 235] width 75 height 24
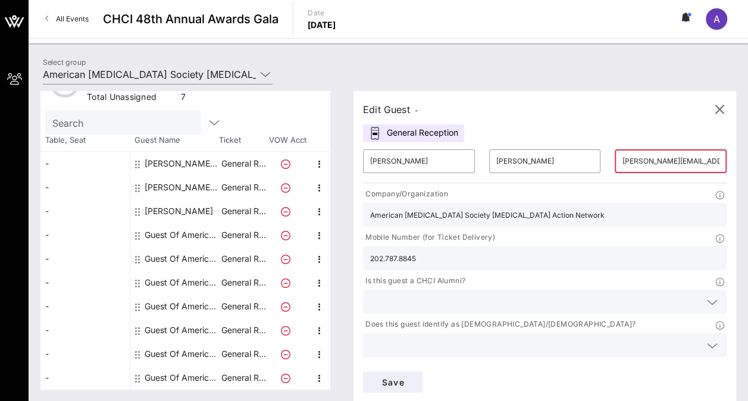
type input "Guest Of"
type input "American [MEDICAL_DATA] Society [MEDICAL_DATA] Action Network"
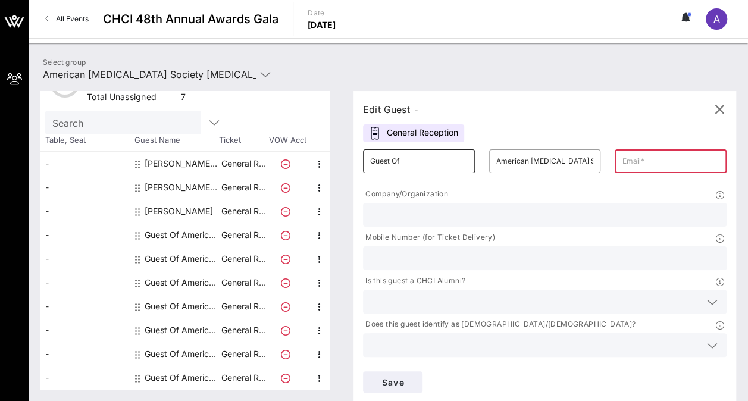
click at [416, 159] on input "Guest Of" at bounding box center [419, 161] width 98 height 19
click at [496, 158] on input "American [MEDICAL_DATA] Society [MEDICAL_DATA] Action Network" at bounding box center [545, 161] width 98 height 19
click at [193, 212] on div "[PERSON_NAME]" at bounding box center [179, 211] width 68 height 24
type input "[PERSON_NAME]"
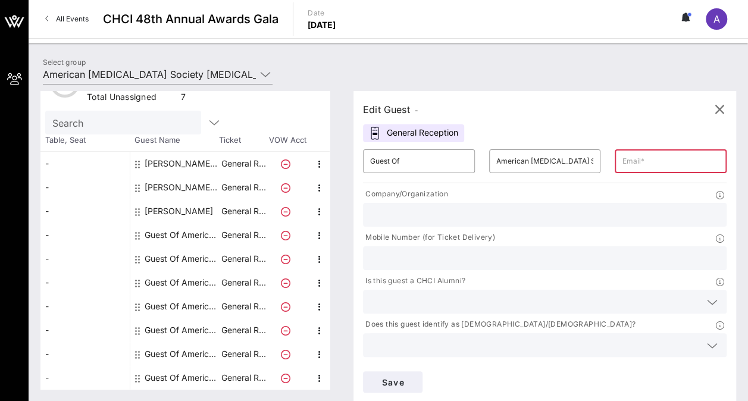
type input "[PERSON_NAME][EMAIL_ADDRESS][PERSON_NAME][MEDICAL_DATA][DOMAIN_NAME]"
type input "American [MEDICAL_DATA] Society [MEDICAL_DATA] Action Network"
type input "202.787.8845"
type input "American [MEDICAL_DATA] Society [MEDICAL_DATA] Action Network"
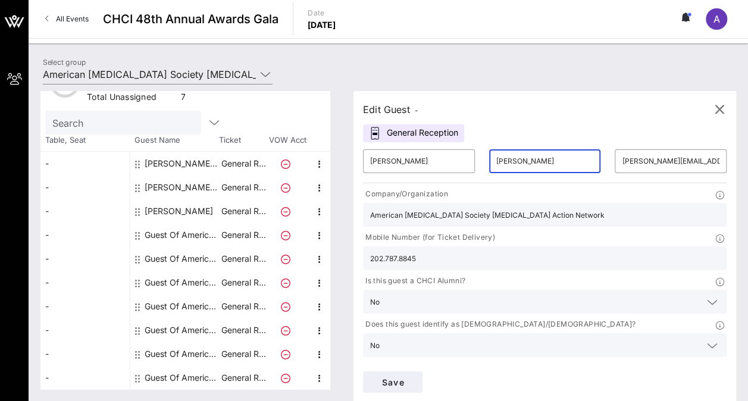
drag, startPoint x: 519, startPoint y: 162, endPoint x: 466, endPoint y: 156, distance: 52.6
click at [489, 156] on div "​ [PERSON_NAME]" at bounding box center [545, 161] width 112 height 24
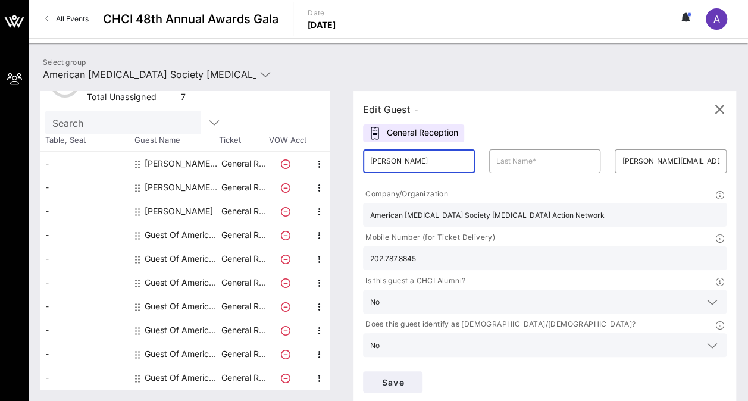
click at [417, 164] on input "[PERSON_NAME]" at bounding box center [419, 161] width 98 height 19
paste input "[PERSON_NAME]"
click at [402, 158] on input "NishithPandya" at bounding box center [419, 161] width 98 height 19
click at [499, 162] on input "text" at bounding box center [545, 161] width 98 height 19
drag, startPoint x: 432, startPoint y: 158, endPoint x: 403, endPoint y: 157, distance: 28.6
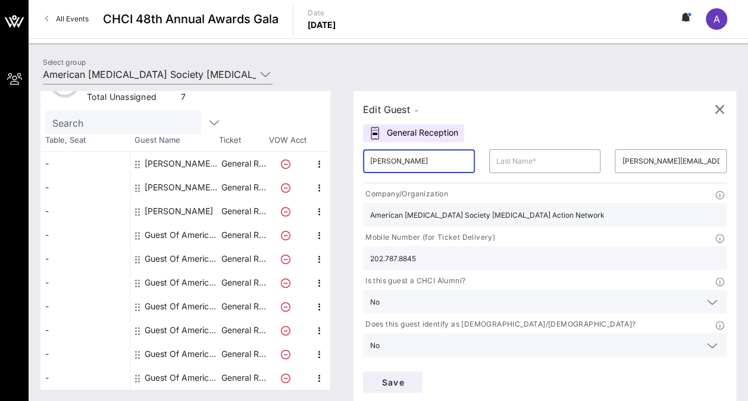
click at [403, 157] on input "[PERSON_NAME]" at bounding box center [419, 161] width 98 height 19
type input "[PERSON_NAME]"
click at [496, 159] on input "text" at bounding box center [545, 161] width 98 height 19
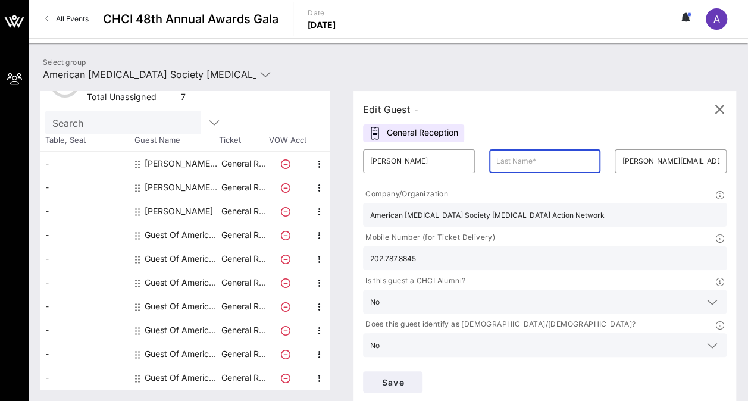
paste input "[PERSON_NAME]"
type input "[PERSON_NAME]"
click at [413, 377] on span "Save" at bounding box center [392, 382] width 40 height 10
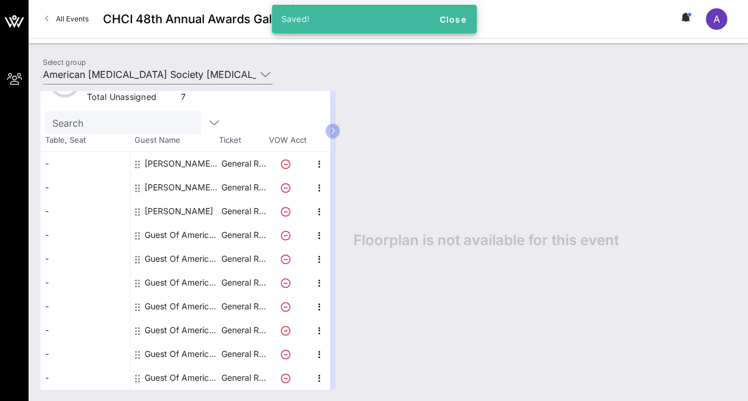
click at [189, 161] on div "[PERSON_NAME] American [MEDICAL_DATA] Society [MEDICAL_DATA] Action Network" at bounding box center [182, 164] width 75 height 24
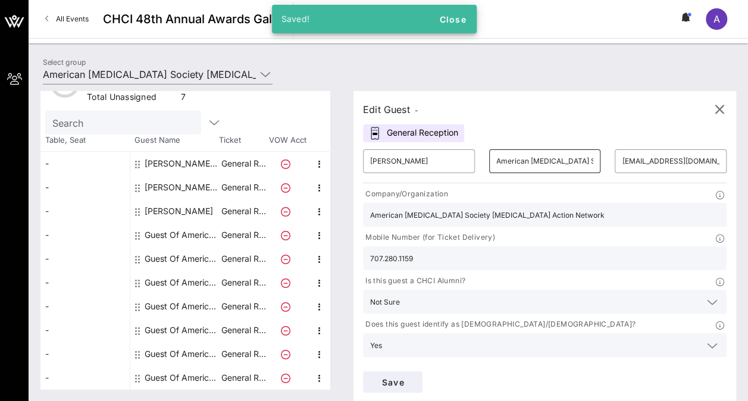
click at [496, 156] on input "American [MEDICAL_DATA] Society [MEDICAL_DATA] Action Network" at bounding box center [545, 161] width 98 height 19
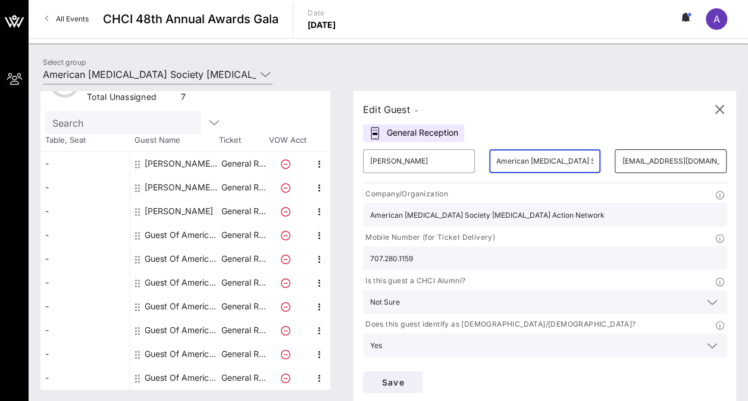
scroll to position [0, 103]
drag, startPoint x: 471, startPoint y: 161, endPoint x: 587, endPoint y: 161, distance: 115.4
click at [587, 161] on div "​ [PERSON_NAME] ​ American [MEDICAL_DATA] Society [MEDICAL_DATA] Action Network…" at bounding box center [545, 161] width 378 height 38
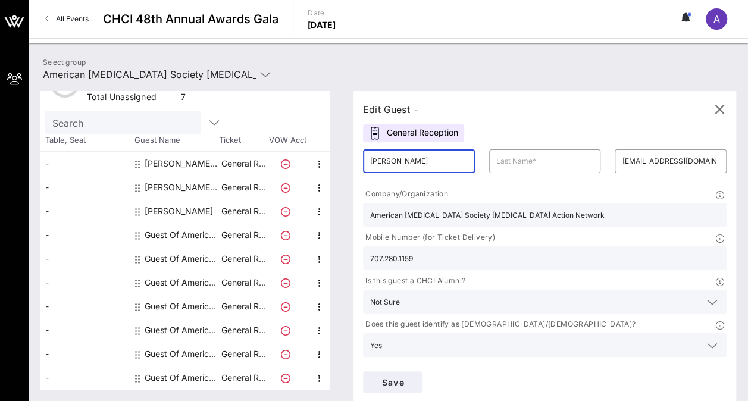
drag, startPoint x: 431, startPoint y: 162, endPoint x: 396, endPoint y: 159, distance: 35.2
click at [396, 159] on input "[PERSON_NAME]" at bounding box center [419, 161] width 98 height 19
type input "[PERSON_NAME]"
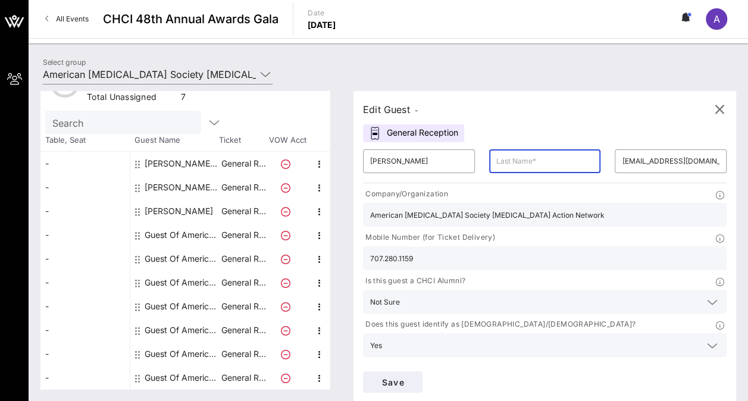
click at [496, 159] on input "text" at bounding box center [545, 161] width 98 height 19
paste input "[PERSON_NAME]"
type input "[PERSON_NAME]"
click at [413, 377] on span "Save" at bounding box center [392, 382] width 40 height 10
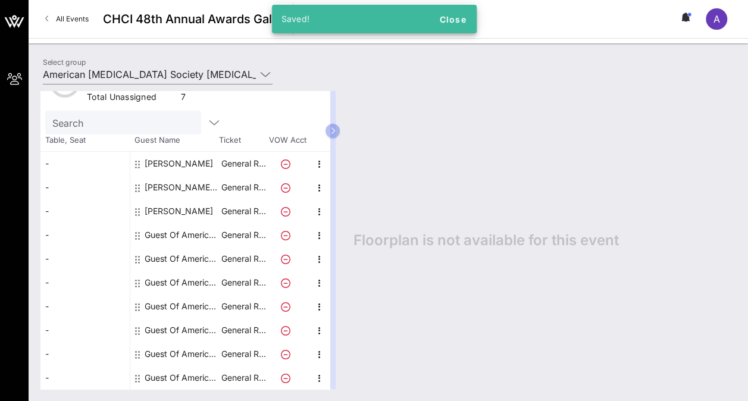
click at [175, 190] on div "[PERSON_NAME] American [MEDICAL_DATA] Society [MEDICAL_DATA] Action Network" at bounding box center [182, 187] width 75 height 24
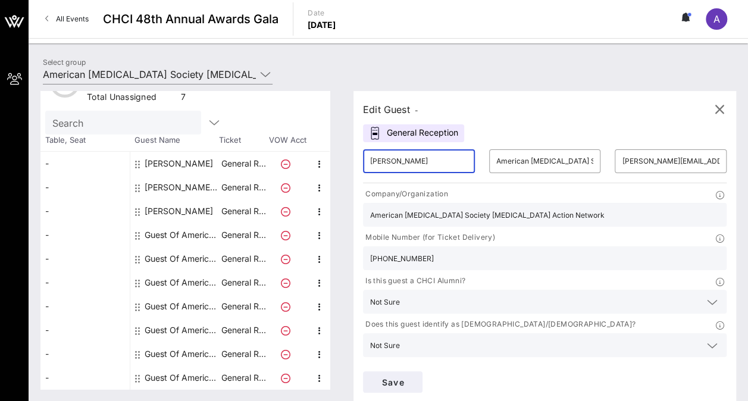
drag, startPoint x: 435, startPoint y: 162, endPoint x: 405, endPoint y: 156, distance: 30.8
click at [405, 156] on input "[PERSON_NAME]" at bounding box center [419, 161] width 98 height 19
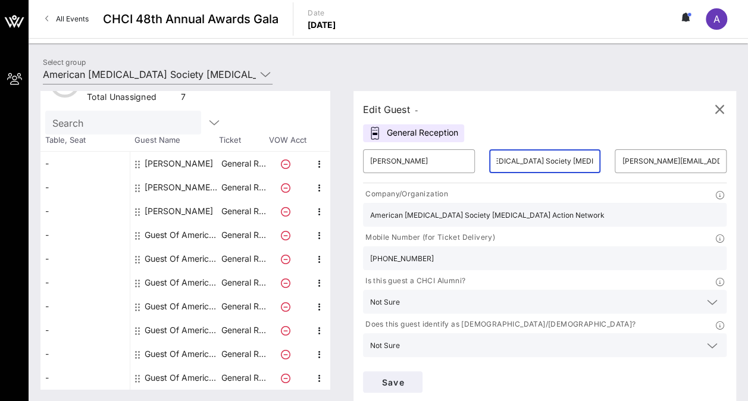
scroll to position [0, 103]
drag, startPoint x: 471, startPoint y: 161, endPoint x: 547, endPoint y: 154, distance: 77.0
click at [547, 154] on div "​ American [MEDICAL_DATA] Society [MEDICAL_DATA] Action Network" at bounding box center [545, 161] width 126 height 38
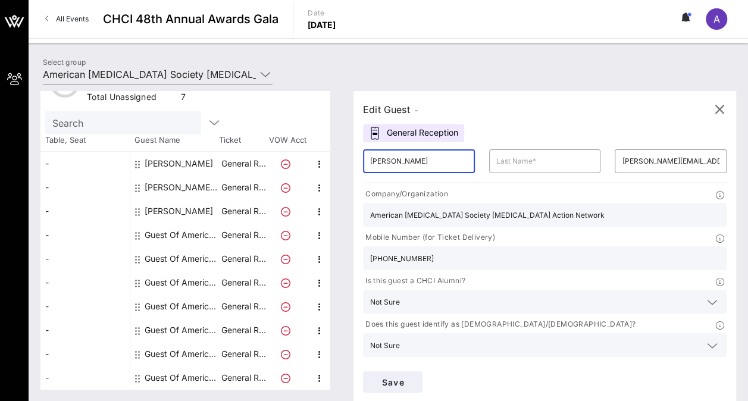
drag, startPoint x: 428, startPoint y: 159, endPoint x: 407, endPoint y: 159, distance: 21.4
click at [405, 159] on input "[PERSON_NAME]" at bounding box center [419, 161] width 98 height 19
type input "[PERSON_NAME]"
click at [496, 163] on input "text" at bounding box center [545, 161] width 98 height 19
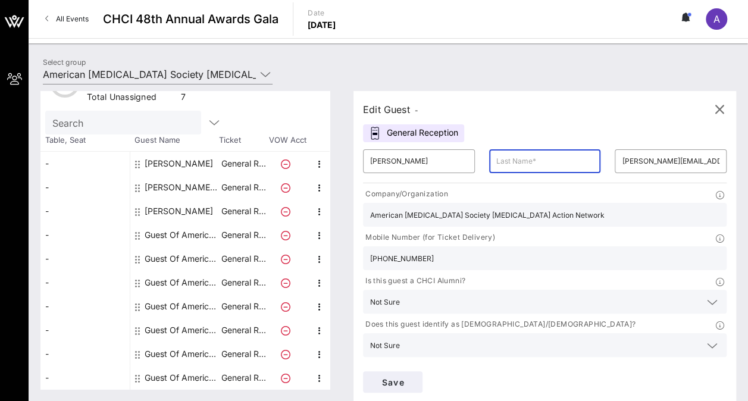
paste input "[PERSON_NAME]"
type input "[PERSON_NAME]"
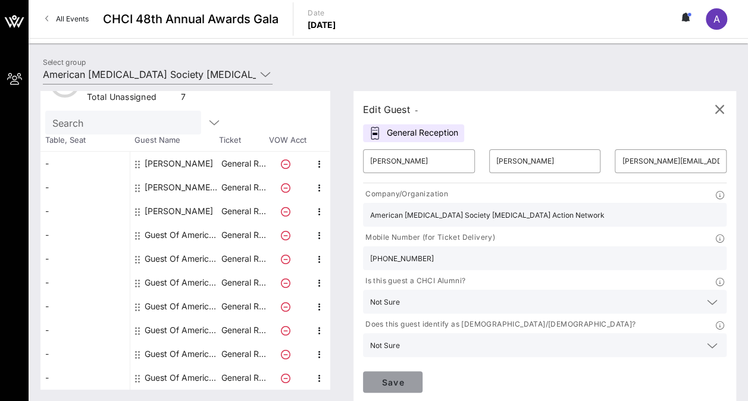
click at [413, 377] on span "Save" at bounding box center [392, 382] width 40 height 10
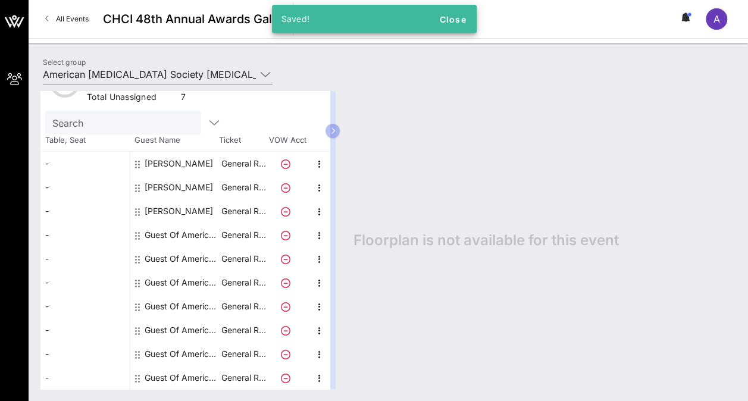
click at [173, 233] on div "Guest Of American [MEDICAL_DATA] Society [MEDICAL_DATA] Action Network" at bounding box center [182, 235] width 75 height 24
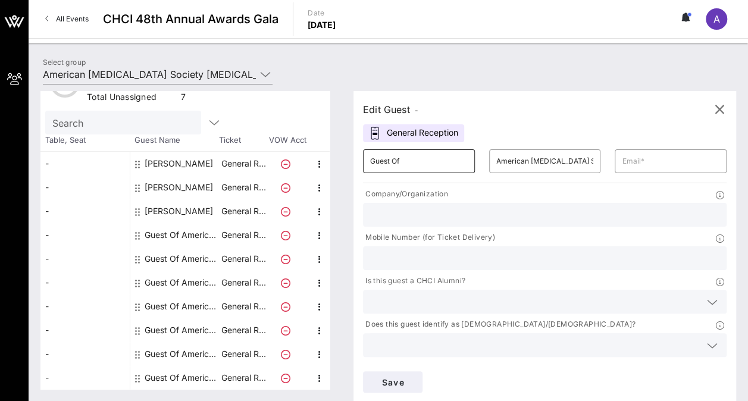
click at [391, 160] on input "Guest Of" at bounding box center [419, 161] width 98 height 19
paste input "[PERSON_NAME]"
type input "[PERSON_NAME] Of"
drag, startPoint x: 445, startPoint y: 159, endPoint x: 365, endPoint y: 149, distance: 80.4
click at [365, 149] on div "​ [PERSON_NAME] Of" at bounding box center [419, 161] width 126 height 38
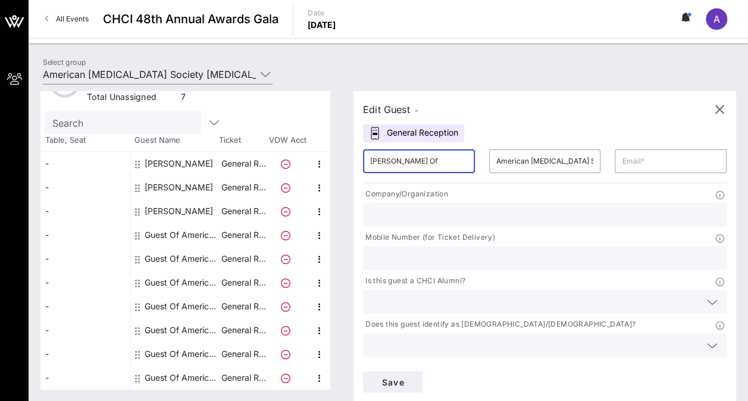
scroll to position [0, 11]
drag, startPoint x: 379, startPoint y: 161, endPoint x: 461, endPoint y: 162, distance: 82.1
click at [461, 162] on div "​ [PERSON_NAME] Of ​ American [MEDICAL_DATA] Society [MEDICAL_DATA] Action Netw…" at bounding box center [545, 161] width 378 height 38
paste input "[PERSON_NAME] Of"
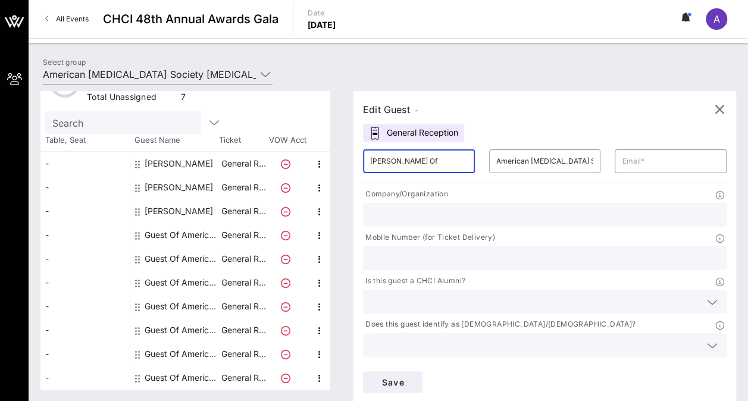
scroll to position [0, 11]
drag, startPoint x: 405, startPoint y: 160, endPoint x: 457, endPoint y: 163, distance: 52.4
click at [457, 163] on div "​ [PERSON_NAME] Of ​ American [MEDICAL_DATA] Society [MEDICAL_DATA] Action Netw…" at bounding box center [545, 161] width 378 height 38
drag, startPoint x: 468, startPoint y: 161, endPoint x: 572, endPoint y: 164, distance: 104.7
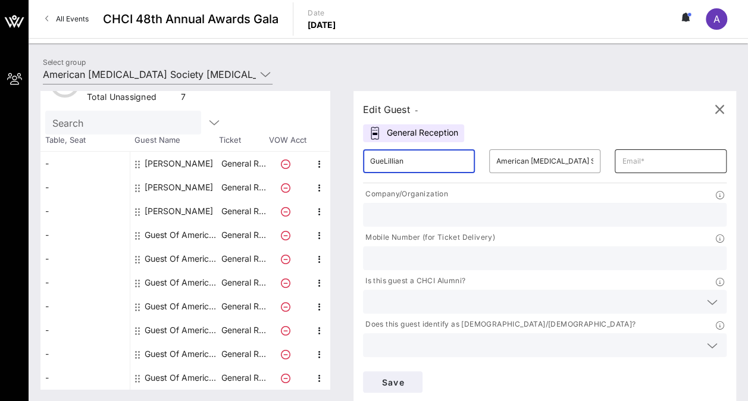
click at [579, 163] on div "​ GueLillian ​ American [MEDICAL_DATA] Society [MEDICAL_DATA] Action Network ​" at bounding box center [545, 161] width 378 height 38
type input "GueLillian"
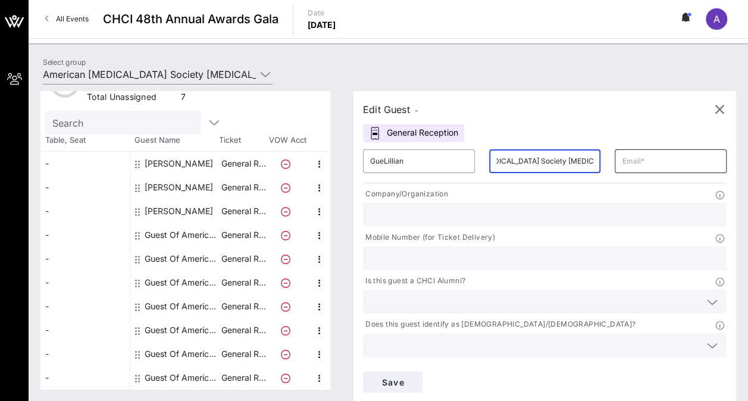
scroll to position [0, 103]
drag, startPoint x: 471, startPoint y: 163, endPoint x: 568, endPoint y: 165, distance: 97.6
click at [568, 165] on div "​ GueLillian ​ American [MEDICAL_DATA] Society [MEDICAL_DATA] Action Network ​" at bounding box center [545, 161] width 378 height 38
click at [489, 158] on div "​" at bounding box center [545, 161] width 112 height 24
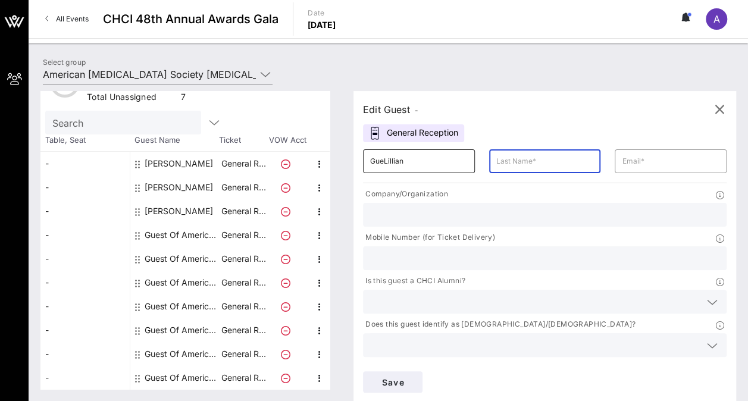
drag, startPoint x: 465, startPoint y: 158, endPoint x: 418, endPoint y: 157, distance: 47.6
click at [420, 156] on input "GueLillian" at bounding box center [419, 161] width 98 height 19
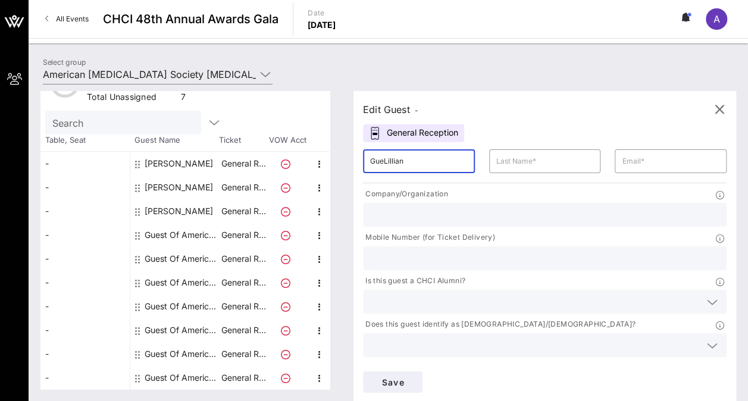
drag, startPoint x: 392, startPoint y: 161, endPoint x: 403, endPoint y: 163, distance: 11.6
type input "[PERSON_NAME]"
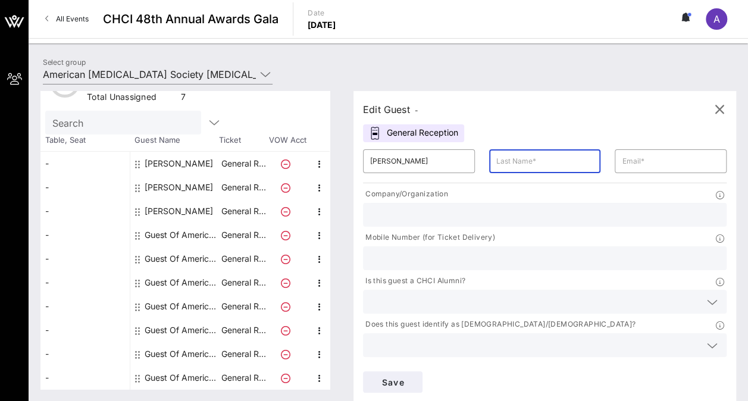
click at [496, 161] on input "text" at bounding box center [545, 161] width 98 height 19
paste input "[PERSON_NAME]"
type input "[PERSON_NAME]"
click at [622, 158] on input "text" at bounding box center [671, 161] width 98 height 19
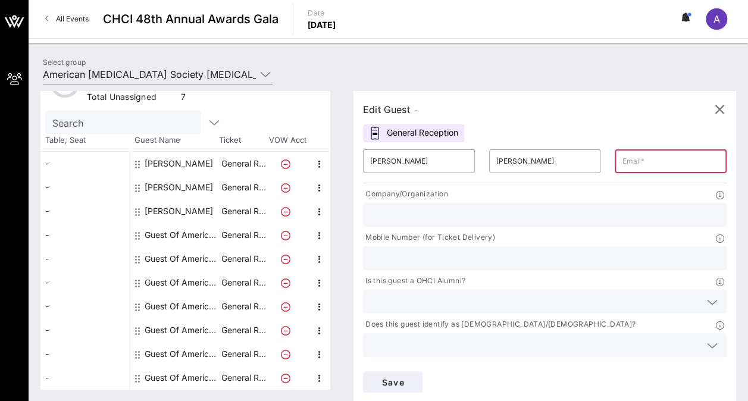
click at [622, 158] on input "text" at bounding box center [671, 161] width 98 height 19
paste input "[PERSON_NAME] <[PERSON_NAME][EMAIL_ADDRESS][PERSON_NAME][MEDICAL_DATA][DOMAIN_N…"
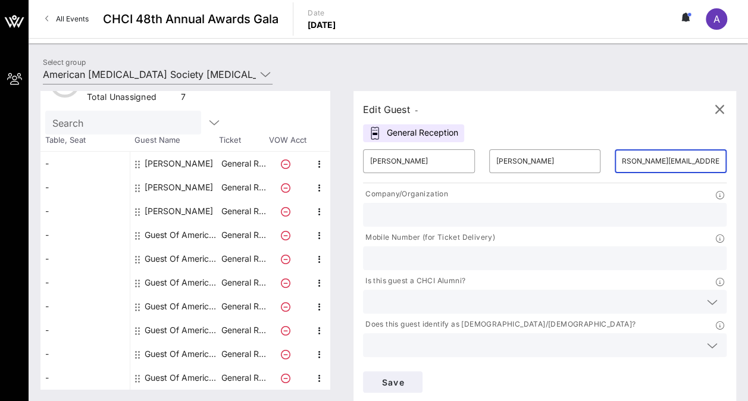
scroll to position [0, 71]
click at [622, 158] on input "[PERSON_NAME] <[PERSON_NAME][EMAIL_ADDRESS][PERSON_NAME][MEDICAL_DATA][DOMAIN_N…" at bounding box center [671, 161] width 98 height 19
click at [622, 161] on input "[PERSON_NAME][EMAIL_ADDRESS][PERSON_NAME][MEDICAL_DATA][DOMAIN_NAME]" at bounding box center [671, 161] width 98 height 19
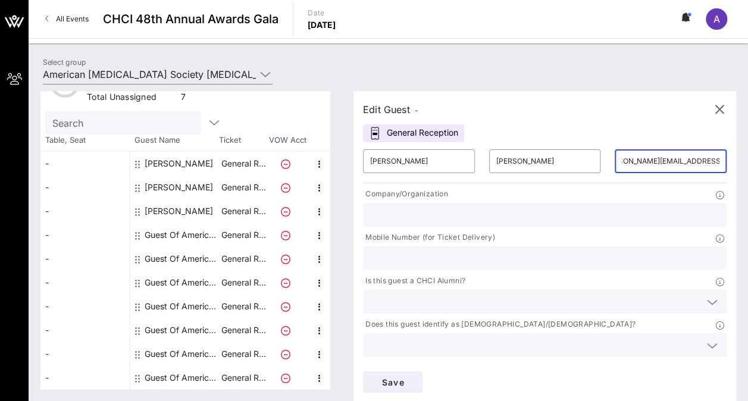
type input "[PERSON_NAME][EMAIL_ADDRESS][PERSON_NAME][MEDICAL_DATA][DOMAIN_NAME]"
click at [410, 207] on input "text" at bounding box center [544, 214] width 349 height 15
type input "American [MEDICAL_DATA] Society [MEDICAL_DATA] Action Network"
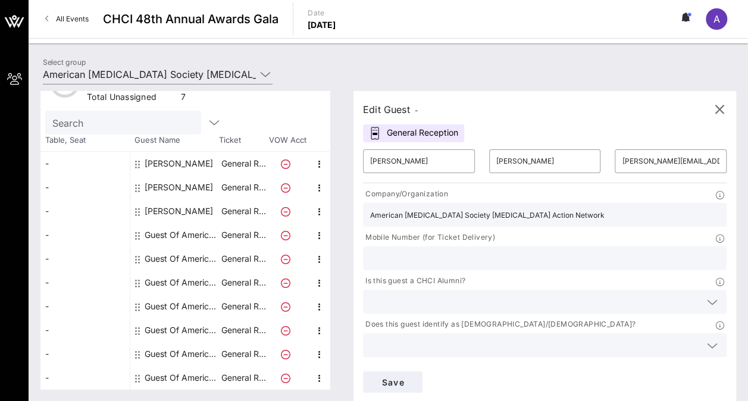
type input "7038223218"
click at [707, 295] on icon at bounding box center [712, 302] width 11 height 14
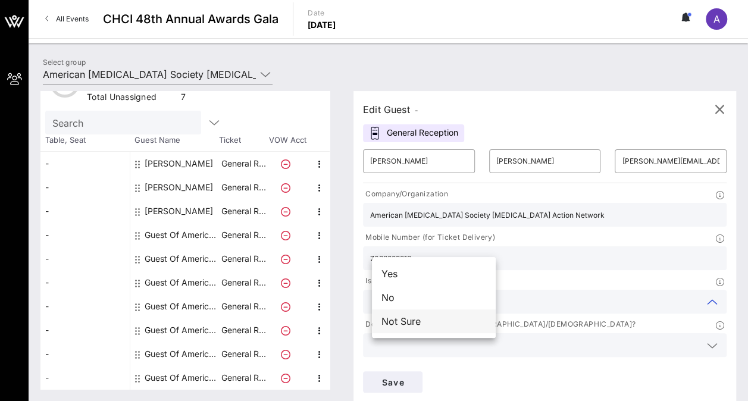
click at [444, 324] on div "Not Sure" at bounding box center [434, 321] width 124 height 24
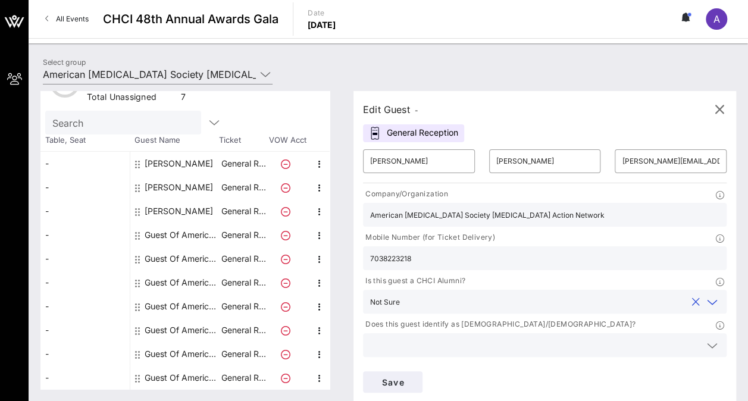
click at [612, 318] on p "Does this guest identify as [DEMOGRAPHIC_DATA]/[DEMOGRAPHIC_DATA]?" at bounding box center [499, 324] width 272 height 12
click at [707, 339] on icon at bounding box center [712, 346] width 11 height 14
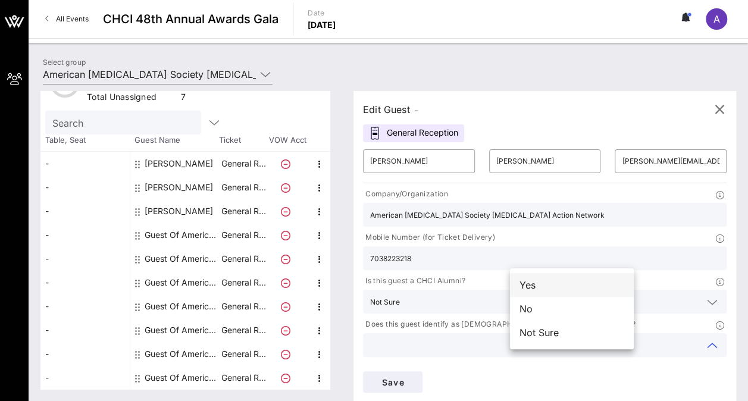
click at [568, 282] on div "Yes" at bounding box center [572, 285] width 124 height 24
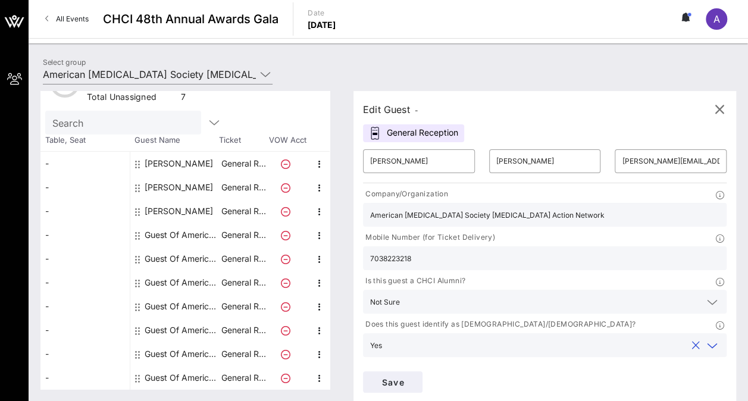
type input "American [MEDICAL_DATA] Society [MEDICAL_DATA] Action Network"
drag, startPoint x: 555, startPoint y: 225, endPoint x: 508, endPoint y: 225, distance: 47.0
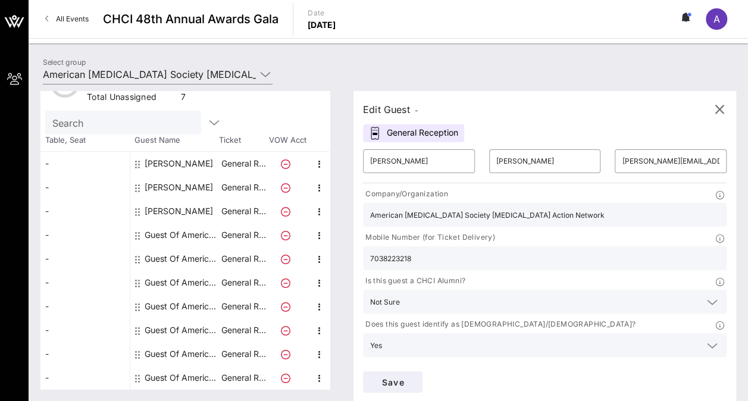
click at [508, 229] on div "Mobile Number (for Ticket Delivery) 7038223218" at bounding box center [545, 250] width 378 height 43
click at [413, 377] on span "Save" at bounding box center [392, 382] width 40 height 10
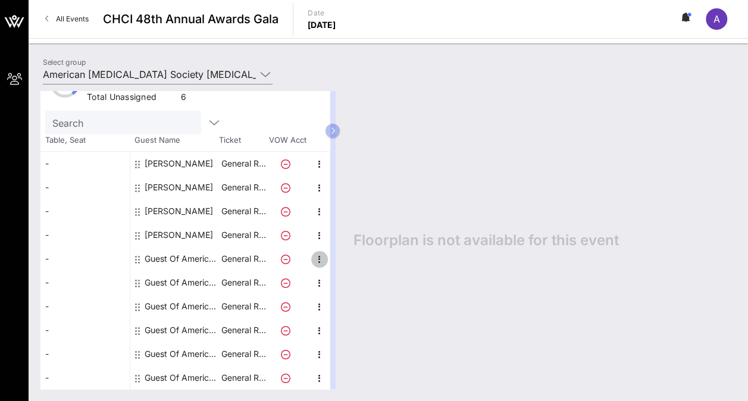
click at [316, 258] on icon "button" at bounding box center [319, 259] width 14 height 14
click at [212, 259] on div "Guest Of American [MEDICAL_DATA] Society [MEDICAL_DATA] Action Network" at bounding box center [182, 259] width 75 height 24
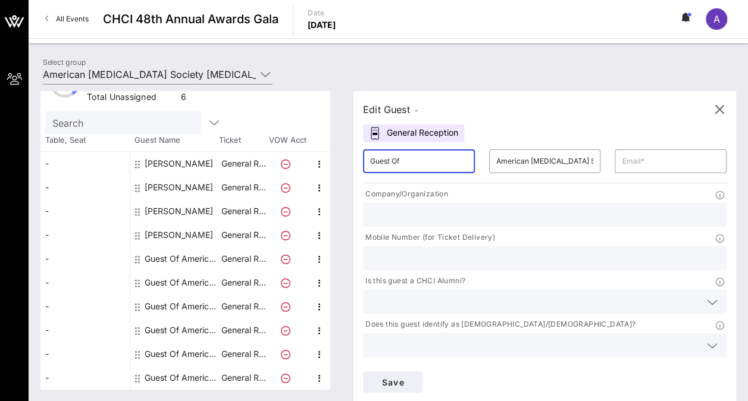
drag, startPoint x: 416, startPoint y: 164, endPoint x: 361, endPoint y: 159, distance: 56.1
click at [361, 159] on div "Edit Guest - General Reception ​ Guest Of ​ American [MEDICAL_DATA] Society [ME…" at bounding box center [538, 240] width 394 height 298
paste input "[PERSON_NAME]"
drag, startPoint x: 427, startPoint y: 161, endPoint x: 401, endPoint y: 158, distance: 26.3
click at [401, 158] on input "[PERSON_NAME]" at bounding box center [419, 161] width 98 height 19
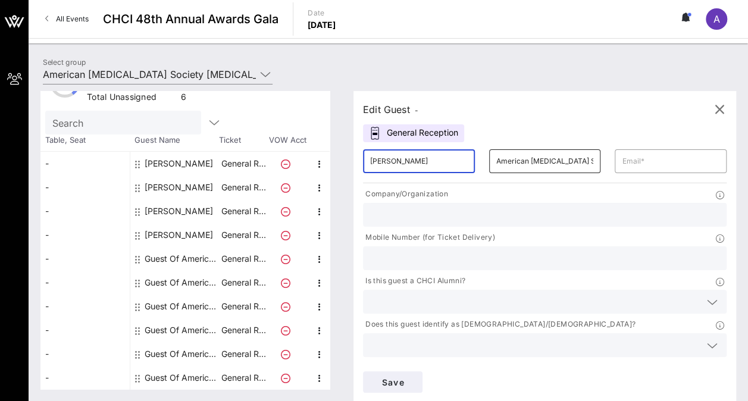
type input "[PERSON_NAME]"
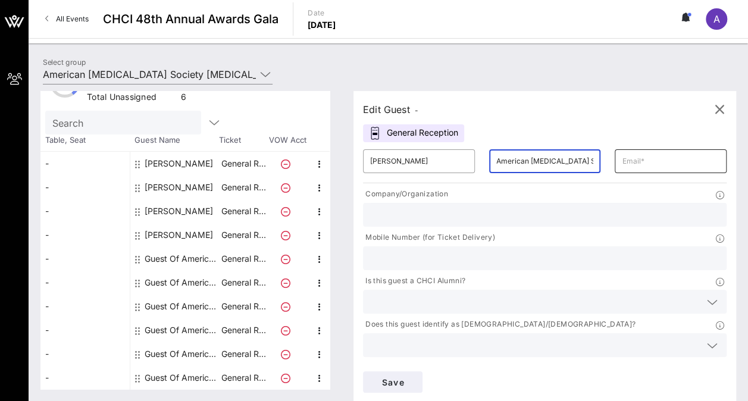
scroll to position [0, 103]
drag, startPoint x: 472, startPoint y: 159, endPoint x: 565, endPoint y: 152, distance: 93.1
click at [565, 152] on div "​ [PERSON_NAME] ​ American [MEDICAL_DATA] Society [MEDICAL_DATA] Action Network…" at bounding box center [545, 161] width 378 height 38
paste input "[PERSON_NAME]"
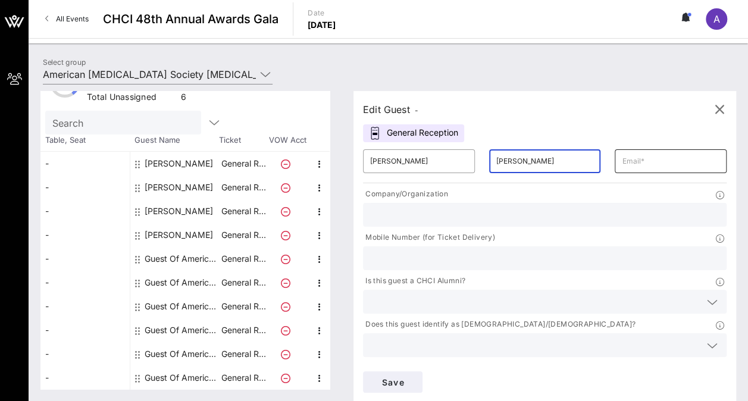
type input "[PERSON_NAME]"
click at [622, 161] on input "text" at bounding box center [671, 161] width 98 height 19
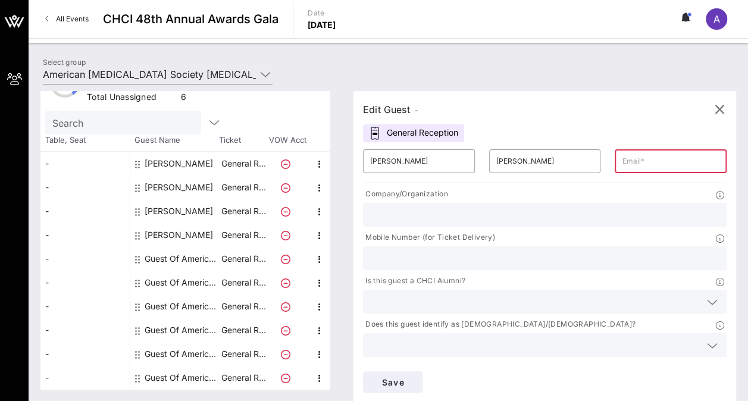
paste input "[PERSON_NAME][EMAIL_ADDRESS][PERSON_NAME][MEDICAL_DATA][DOMAIN_NAME]"
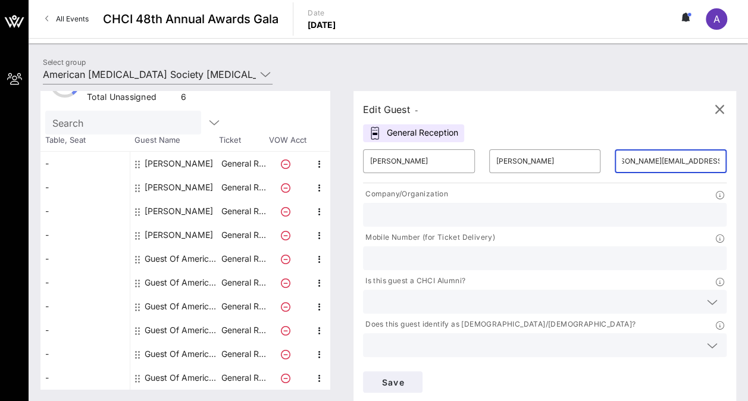
click at [622, 167] on input "[PERSON_NAME][EMAIL_ADDRESS][PERSON_NAME][MEDICAL_DATA][DOMAIN_NAME]" at bounding box center [671, 161] width 98 height 19
drag, startPoint x: 584, startPoint y: 159, endPoint x: 548, endPoint y: 156, distance: 36.4
click at [548, 156] on div "​ [PERSON_NAME] ​ [PERSON_NAME] ​ [PERSON_NAME][EMAIL_ADDRESS][PERSON_NAME][MED…" at bounding box center [545, 161] width 378 height 38
type input "[PERSON_NAME][EMAIL_ADDRESS][PERSON_NAME][MEDICAL_DATA][DOMAIN_NAME]"
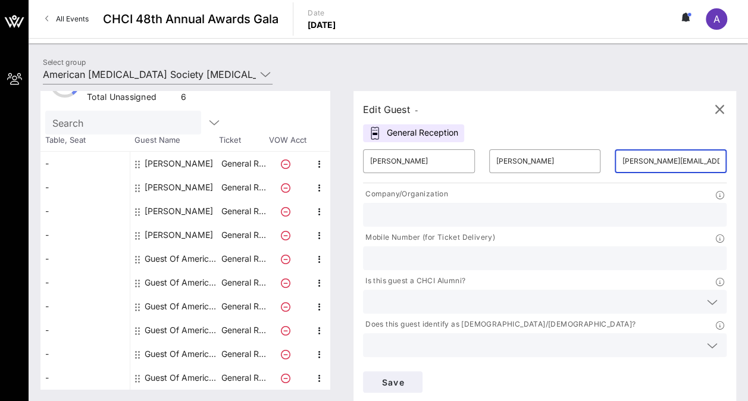
click at [622, 165] on input "[PERSON_NAME][EMAIL_ADDRESS][PERSON_NAME][MEDICAL_DATA][DOMAIN_NAME]" at bounding box center [671, 161] width 98 height 19
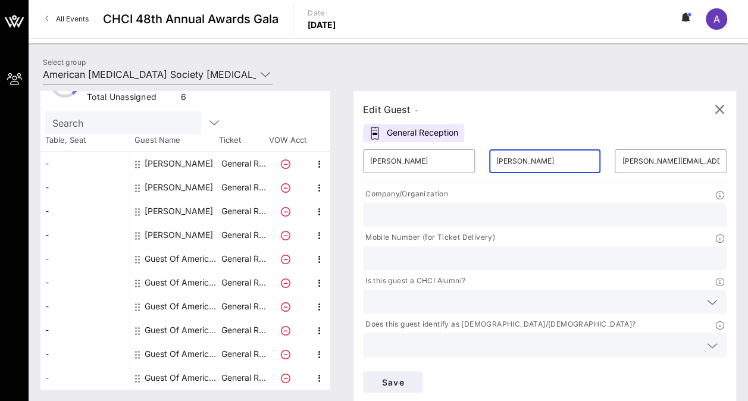
click at [502, 162] on input "[PERSON_NAME]" at bounding box center [545, 161] width 98 height 19
click at [496, 161] on input "[PERSON_NAME]" at bounding box center [545, 161] width 98 height 19
type input "[PERSON_NAME]"
click at [407, 217] on input "text" at bounding box center [544, 214] width 349 height 15
type input "American [MEDICAL_DATA] Society [MEDICAL_DATA] Action Network"
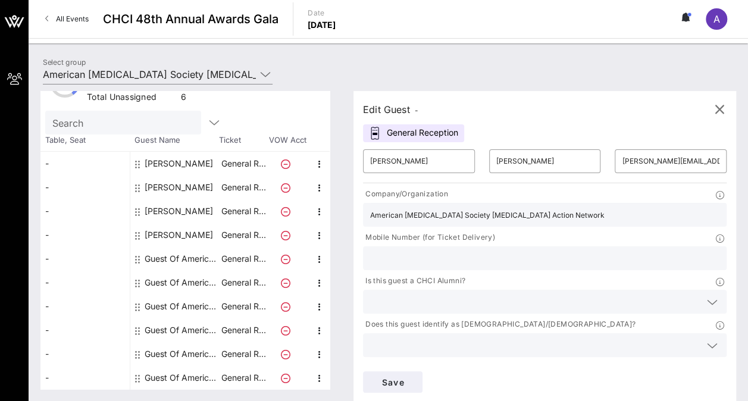
type input "7038223218"
drag, startPoint x: 435, startPoint y: 214, endPoint x: 507, endPoint y: 215, distance: 71.4
click at [507, 215] on div "Company/Organization American [MEDICAL_DATA] Society [MEDICAL_DATA] Action Netw…" at bounding box center [545, 275] width 378 height 178
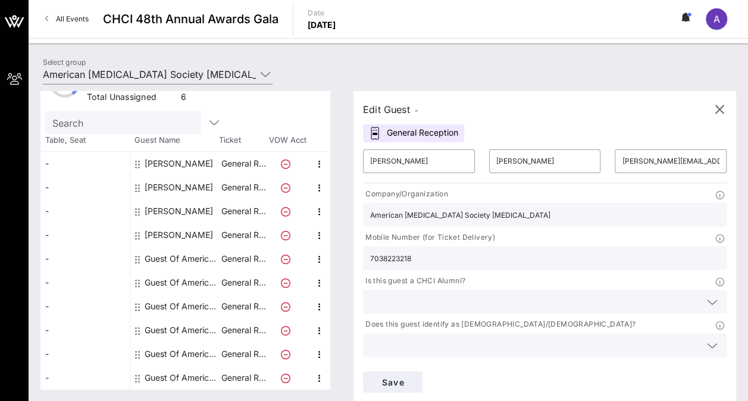
click at [495, 213] on div "American [MEDICAL_DATA] Society [MEDICAL_DATA]" at bounding box center [544, 215] width 363 height 24
drag, startPoint x: 464, startPoint y: 213, endPoint x: 493, endPoint y: 211, distance: 28.6
click at [493, 211] on div "American [MEDICAL_DATA] Society [MEDICAL_DATA]" at bounding box center [544, 215] width 363 height 24
type input "American [MEDICAL_DATA] Society"
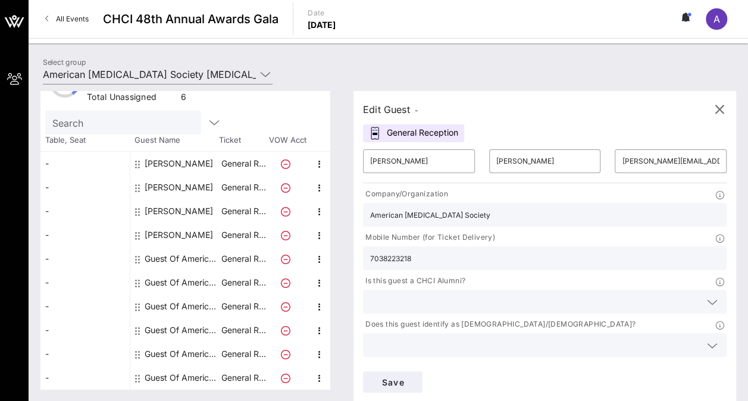
click at [440, 381] on div "Edit Guest - General Reception ​ [PERSON_NAME] ​ [PERSON_NAME] ​ [PERSON_NAME][…" at bounding box center [538, 240] width 394 height 298
type input "American [MEDICAL_DATA] Society [MEDICAL_DATA] Action Network"
click at [707, 295] on icon at bounding box center [712, 302] width 11 height 14
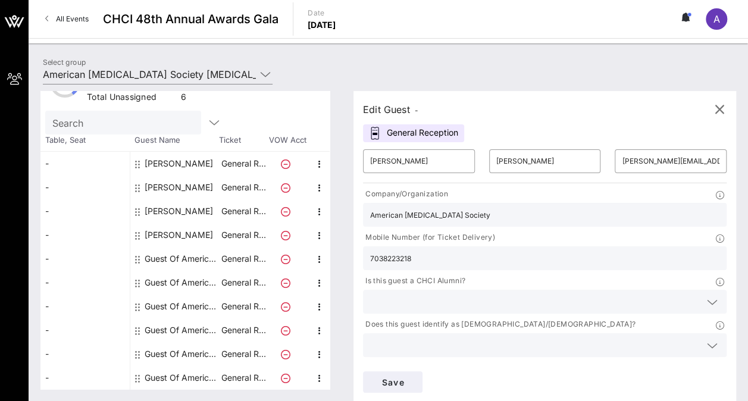
scroll to position [0, 0]
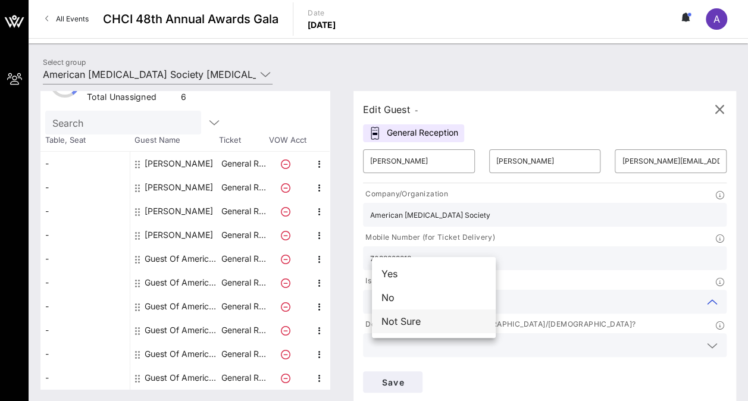
click at [455, 325] on div "Not Sure" at bounding box center [434, 321] width 124 height 24
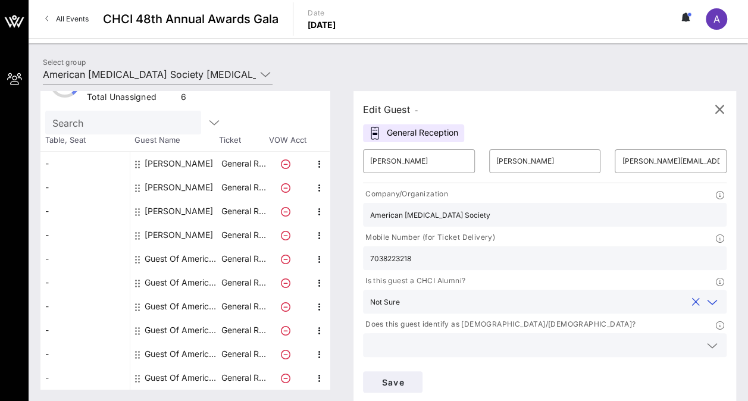
click at [707, 339] on icon at bounding box center [712, 346] width 11 height 14
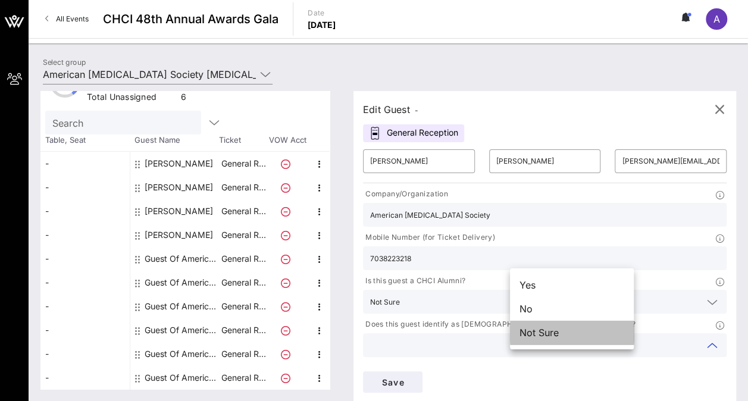
click at [594, 336] on div "Not Sure" at bounding box center [572, 333] width 124 height 24
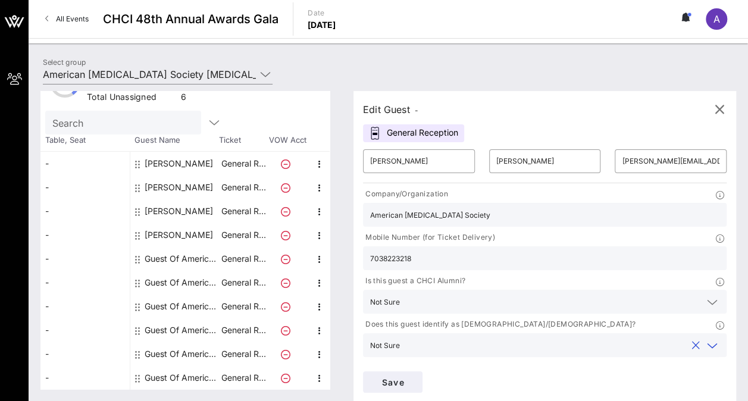
click at [439, 211] on input "American [MEDICAL_DATA] Society" at bounding box center [544, 214] width 349 height 15
click at [710, 364] on div "Save" at bounding box center [545, 382] width 378 height 36
drag, startPoint x: 535, startPoint y: 219, endPoint x: 502, endPoint y: 217, distance: 32.8
click at [502, 217] on div "Company/Organization American [MEDICAL_DATA] Society Mobile Number (for Ticket …" at bounding box center [545, 275] width 378 height 178
click at [413, 377] on span "Save" at bounding box center [392, 382] width 40 height 10
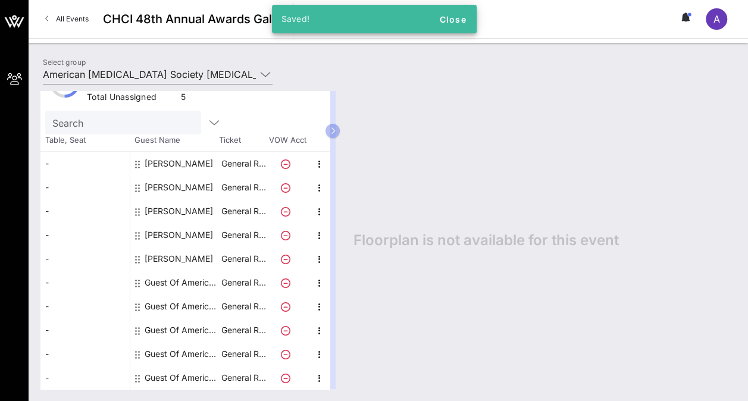
click at [170, 186] on div "[PERSON_NAME]" at bounding box center [179, 187] width 68 height 24
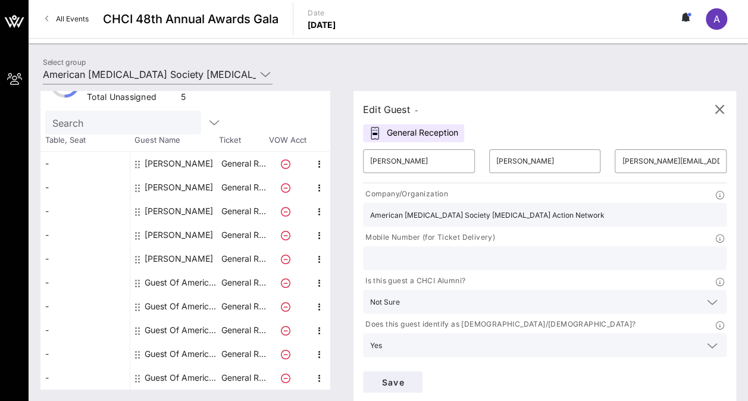
click at [471, 218] on input "American [MEDICAL_DATA] Society [MEDICAL_DATA] Action Network" at bounding box center [544, 214] width 349 height 15
drag, startPoint x: 468, startPoint y: 213, endPoint x: 528, endPoint y: 218, distance: 59.7
click at [528, 218] on div "Company/Organization American [MEDICAL_DATA] Society [MEDICAL_DATA] Action Netw…" at bounding box center [545, 275] width 378 height 178
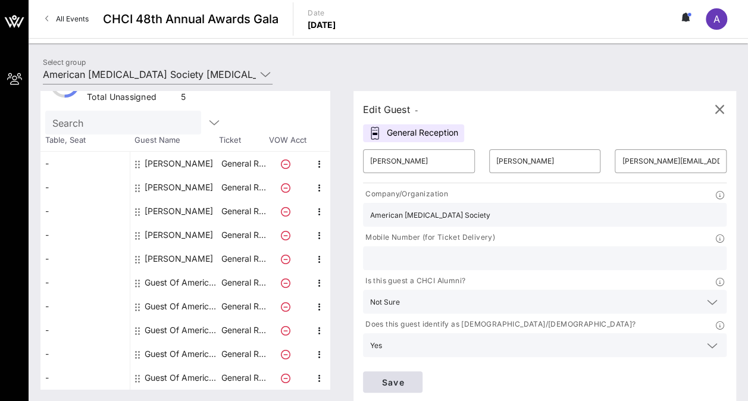
type input "American [MEDICAL_DATA] Society"
click at [413, 377] on span "Save" at bounding box center [392, 382] width 40 height 10
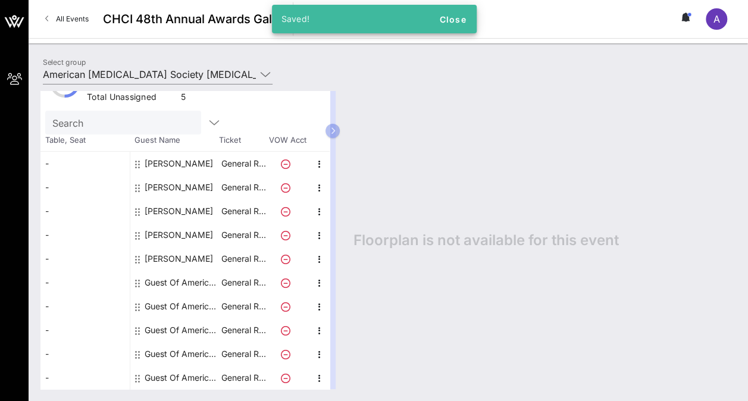
click at [418, 161] on div "Floorplan is not available for this event" at bounding box center [538, 240] width 394 height 298
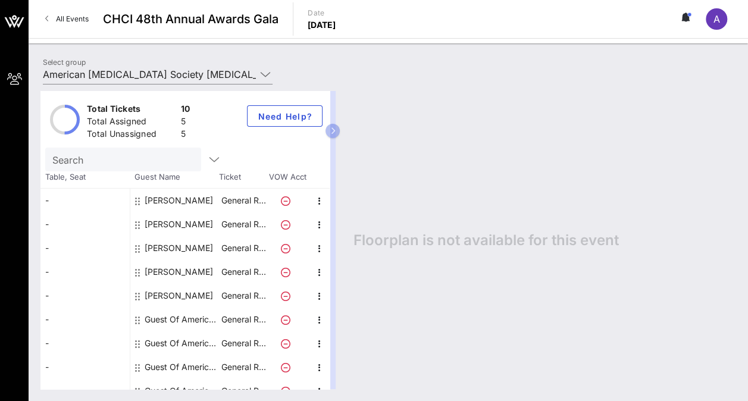
scroll to position [37, 0]
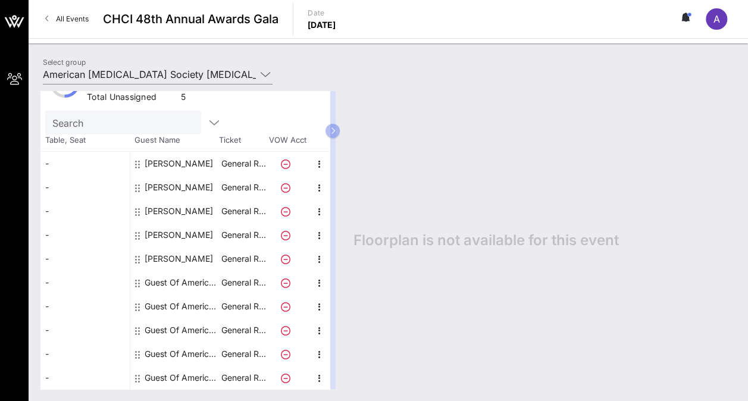
click at [406, 125] on div "Floorplan is not available for this event" at bounding box center [538, 240] width 394 height 298
click at [717, 17] on span "A" at bounding box center [716, 19] width 7 height 12
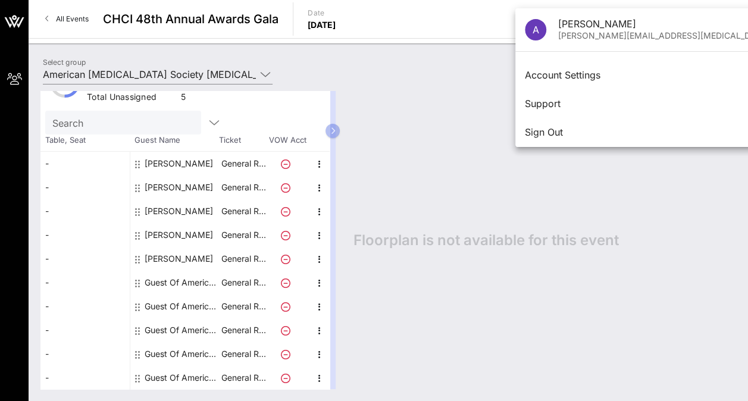
click at [684, 205] on div "Floorplan is not available for this event" at bounding box center [538, 240] width 394 height 298
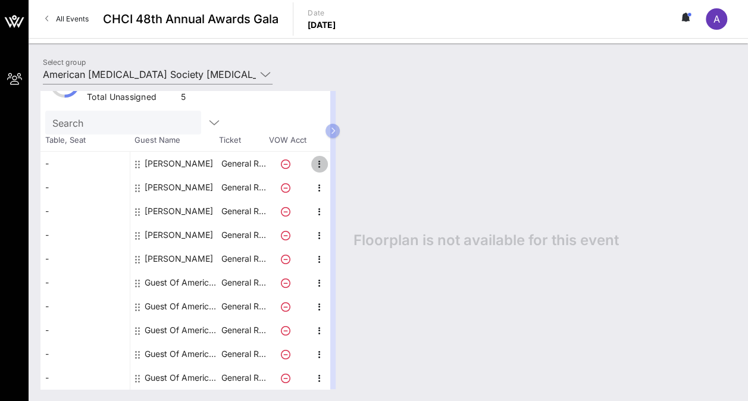
click at [320, 159] on icon "button" at bounding box center [319, 164] width 14 height 14
click at [407, 128] on div "Floorplan is not available for this event" at bounding box center [538, 240] width 394 height 298
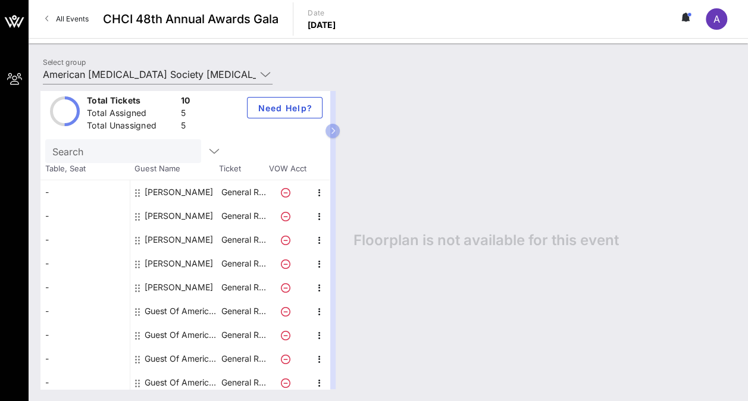
scroll to position [0, 0]
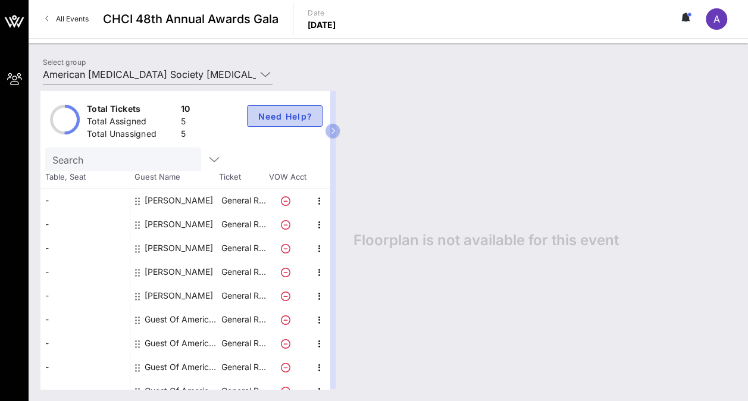
click at [294, 114] on span "Need Help?" at bounding box center [284, 116] width 55 height 10
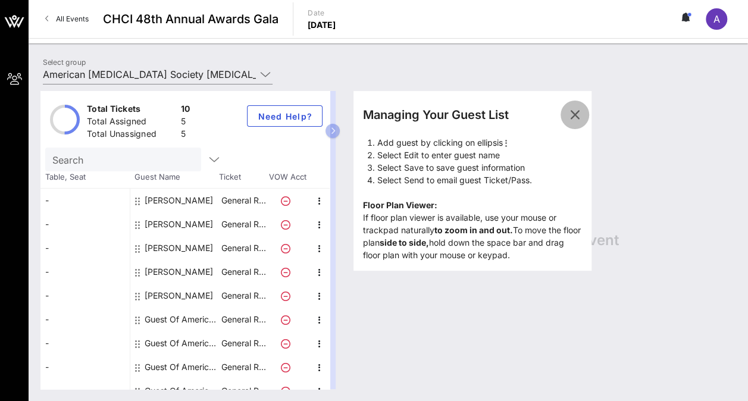
click at [582, 115] on icon "button" at bounding box center [575, 115] width 14 height 14
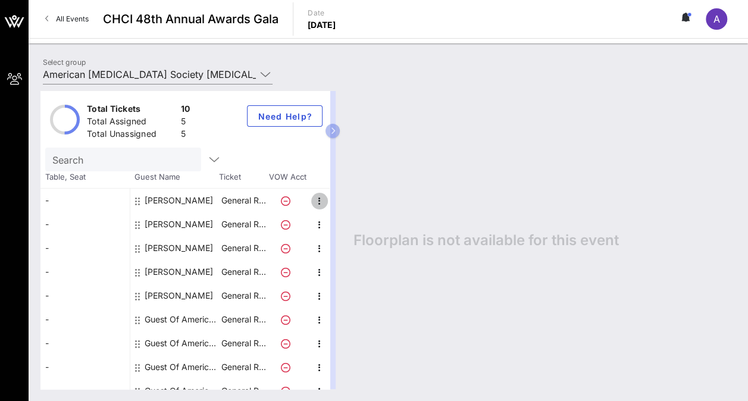
click at [318, 198] on icon "button" at bounding box center [319, 201] width 14 height 14
click at [413, 162] on div "Floorplan is not available for this event" at bounding box center [538, 240] width 394 height 298
click at [336, 132] on icon "button" at bounding box center [332, 130] width 5 height 7
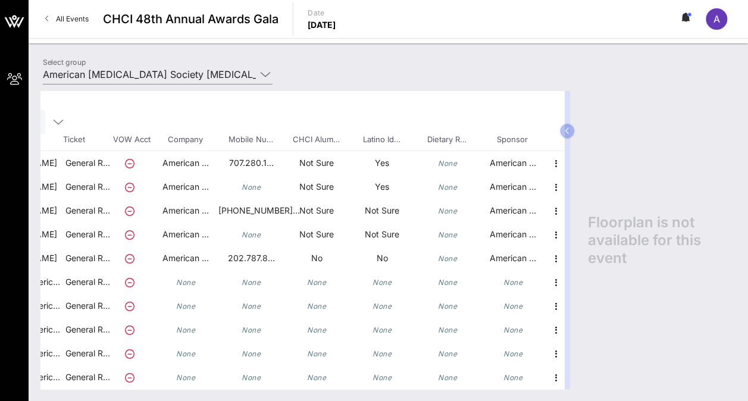
scroll to position [46, 167]
click at [547, 156] on icon "button" at bounding box center [554, 163] width 14 height 14
click at [612, 127] on div "Floorplan is not available for this event" at bounding box center [656, 240] width 160 height 298
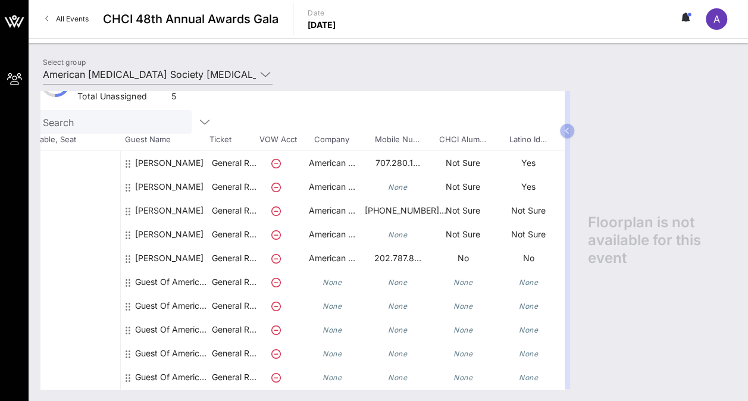
scroll to position [46, 0]
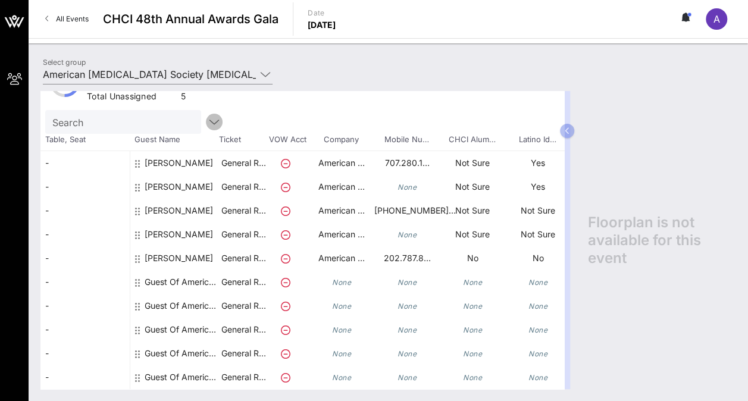
click at [207, 115] on icon "button" at bounding box center [214, 122] width 14 height 14
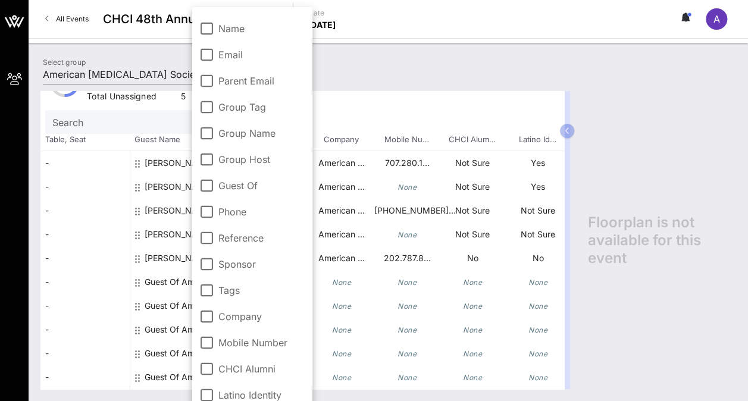
click at [675, 130] on div "Floorplan is not available for this event" at bounding box center [656, 240] width 160 height 298
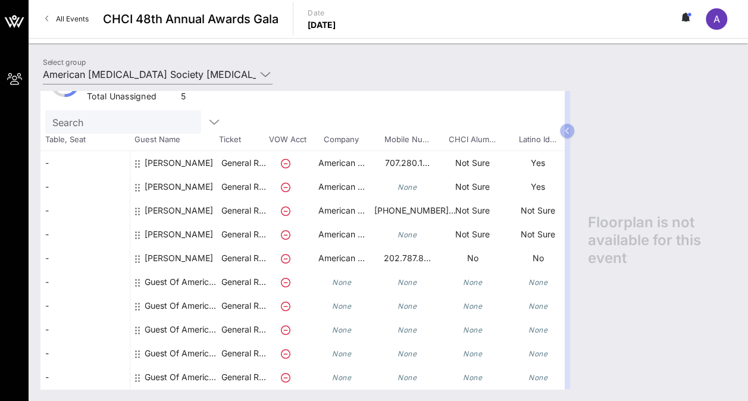
click at [136, 159] on icon at bounding box center [137, 164] width 5 height 10
click at [716, 21] on span "A" at bounding box center [716, 19] width 7 height 12
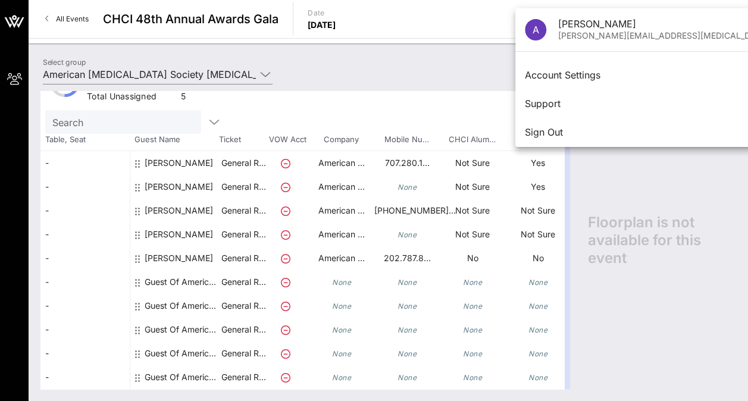
click at [657, 204] on div "Floorplan is not available for this event" at bounding box center [656, 240] width 160 height 298
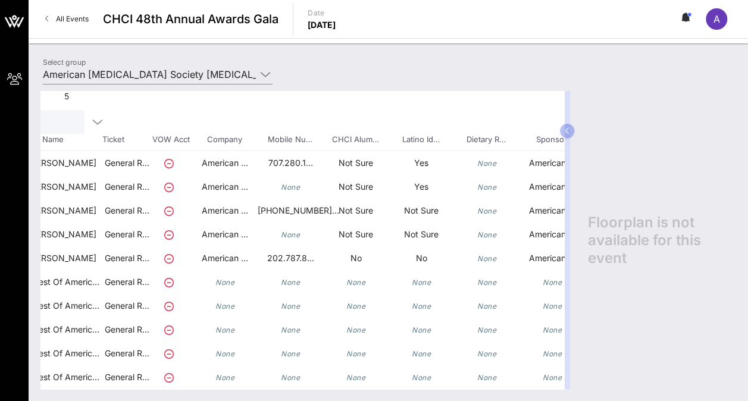
scroll to position [46, 167]
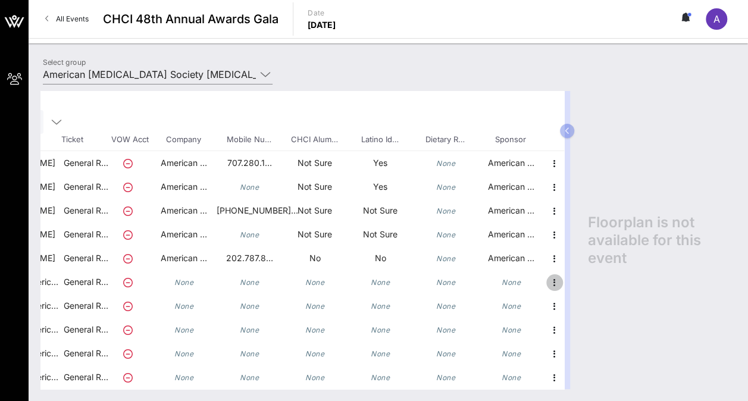
click at [547, 275] on icon "button" at bounding box center [554, 282] width 14 height 14
click at [571, 274] on div "Edit" at bounding box center [575, 277] width 24 height 10
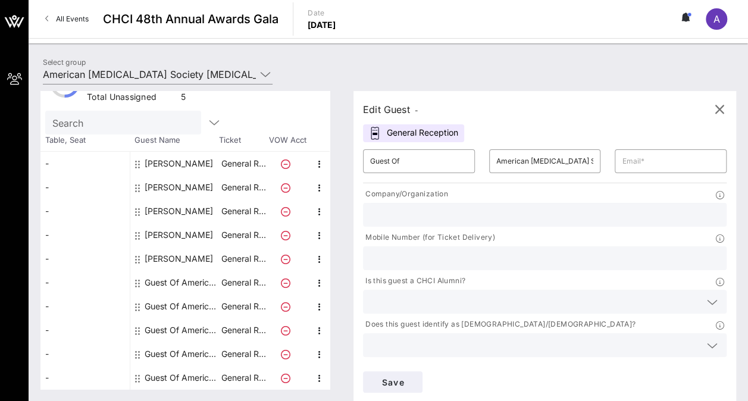
click at [600, 366] on div "Edit Guest - General Reception ​ Guest Of ​ American [MEDICAL_DATA] Society [ME…" at bounding box center [538, 240] width 394 height 298
click at [186, 231] on div "[PERSON_NAME]" at bounding box center [179, 235] width 68 height 24
type input "[PERSON_NAME]"
type input "[PERSON_NAME][EMAIL_ADDRESS][PERSON_NAME][MEDICAL_DATA][DOMAIN_NAME]"
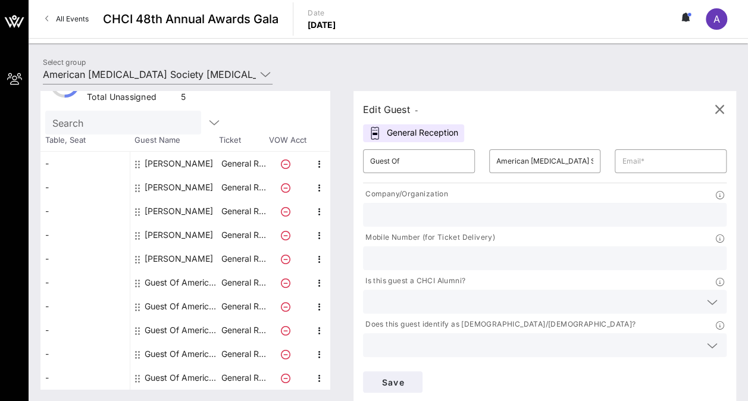
type input "American [MEDICAL_DATA] Society"
type input "American [MEDICAL_DATA] Society [MEDICAL_DATA] Action Network"
click at [316, 233] on icon "button" at bounding box center [319, 235] width 14 height 14
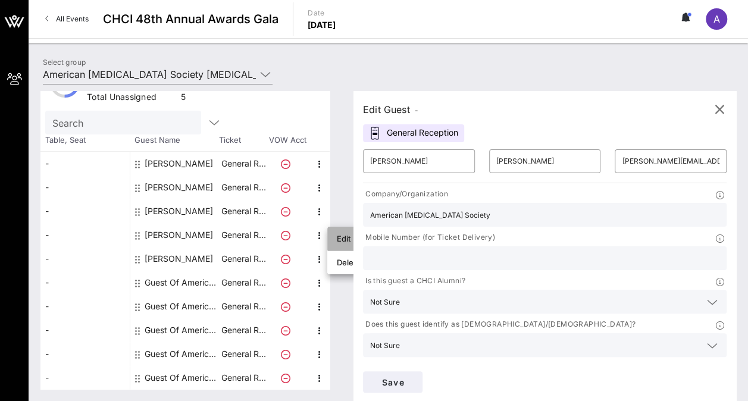
click at [345, 237] on div "Edit" at bounding box center [349, 239] width 24 height 10
click at [532, 250] on input "text" at bounding box center [544, 257] width 349 height 15
paste input "[PHONE_NUMBER]"
type input "[PHONE_NUMBER]"
click at [664, 364] on div "Save" at bounding box center [545, 382] width 378 height 36
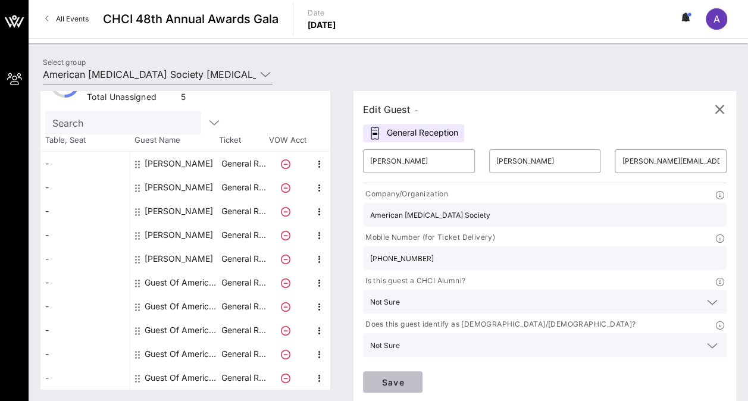
click at [413, 377] on span "Save" at bounding box center [392, 382] width 40 height 10
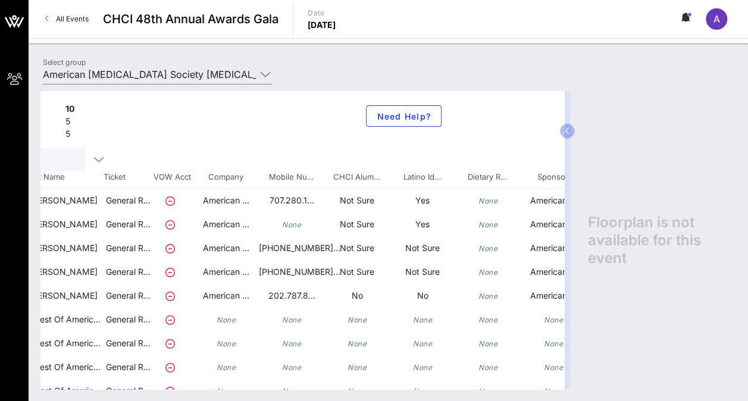
scroll to position [0, 167]
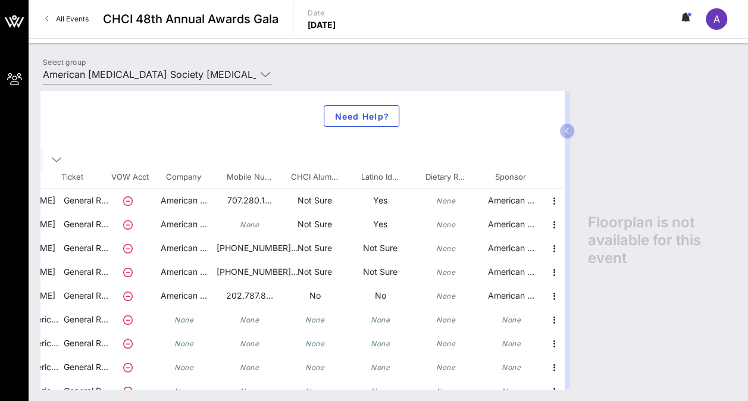
click at [123, 319] on icon at bounding box center [128, 320] width 10 height 10
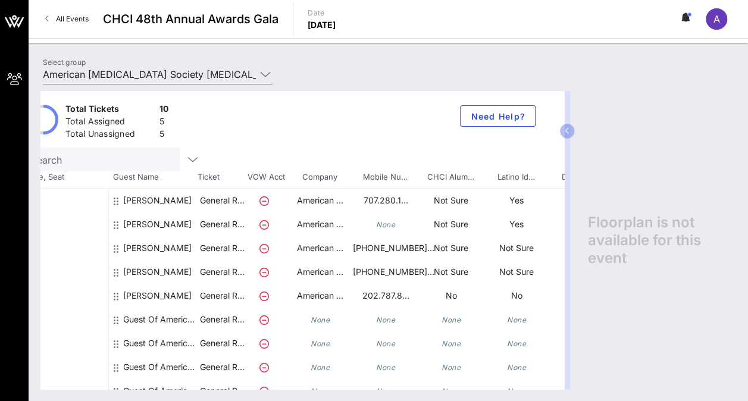
scroll to position [0, 17]
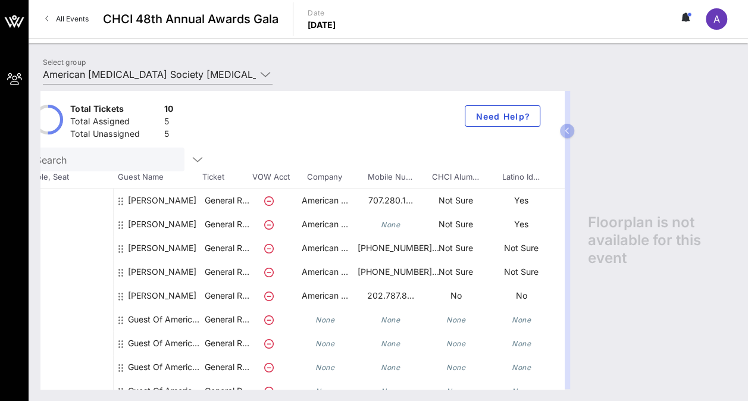
click at [120, 318] on icon at bounding box center [120, 320] width 5 height 10
click at [146, 315] on div "Guest Of American [MEDICAL_DATA] Society [MEDICAL_DATA] Action Network" at bounding box center [165, 320] width 75 height 24
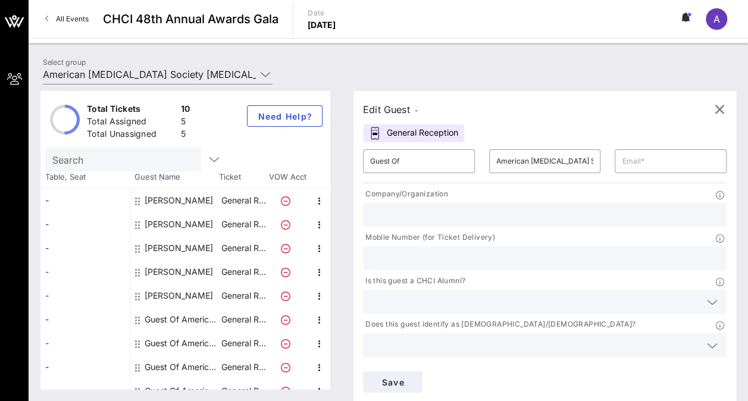
scroll to position [0, 0]
click at [455, 136] on div "General Reception" at bounding box center [413, 133] width 101 height 18
click at [135, 292] on icon at bounding box center [137, 297] width 5 height 10
click at [162, 292] on div "[PERSON_NAME]" at bounding box center [179, 296] width 68 height 24
type input "[PERSON_NAME]"
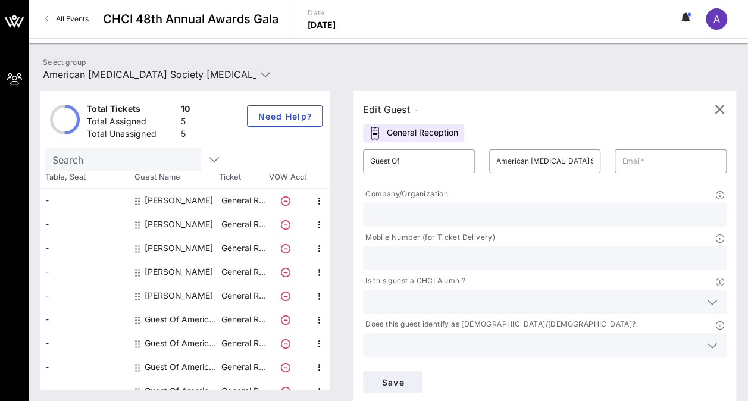
type input "[PERSON_NAME]"
type input "[PERSON_NAME][EMAIL_ADDRESS][PERSON_NAME][MEDICAL_DATA][DOMAIN_NAME]"
type input "American [MEDICAL_DATA] Society [MEDICAL_DATA] Action Network"
type input "202.787.8845"
type input "American [MEDICAL_DATA] Society [MEDICAL_DATA] Action Network"
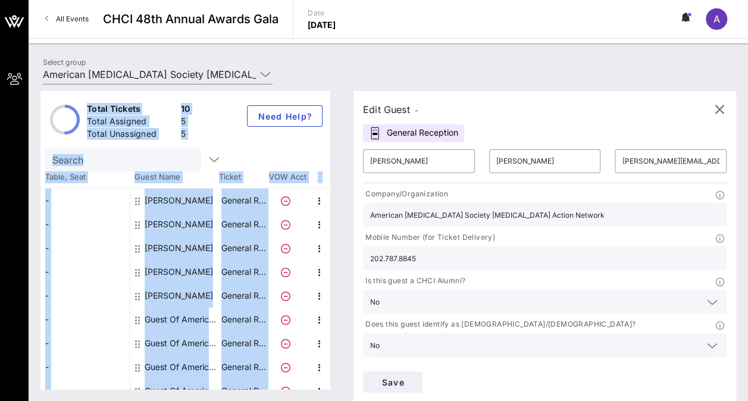
drag, startPoint x: 741, startPoint y: 190, endPoint x: 750, endPoint y: 245, distance: 54.9
click at [747, 245] on html "My Groups CHCI 48th Annual Awards Gala All Events CHCI 48th Annual Awards Gala …" at bounding box center [374, 200] width 748 height 401
drag, startPoint x: 750, startPoint y: 245, endPoint x: 744, endPoint y: 119, distance: 125.7
click at [744, 119] on div "Total Tickets 10 Total Assigned 5 Total Unassigned 5 Need Help? Search Table, S…" at bounding box center [388, 240] width 719 height 322
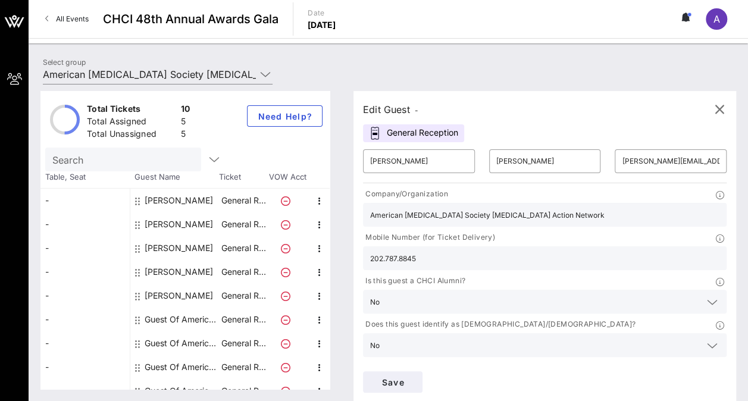
click at [410, 64] on div "Select group American [MEDICAL_DATA] Society [MEDICAL_DATA] Action Network (Ame…" at bounding box center [388, 76] width 705 height 42
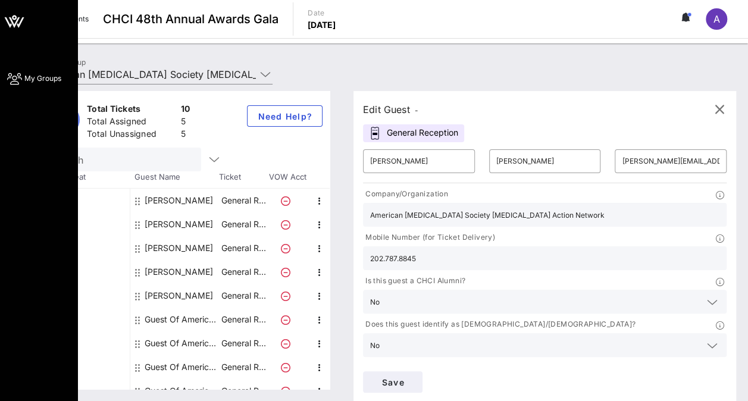
click at [15, 79] on icon at bounding box center [14, 79] width 15 height 2
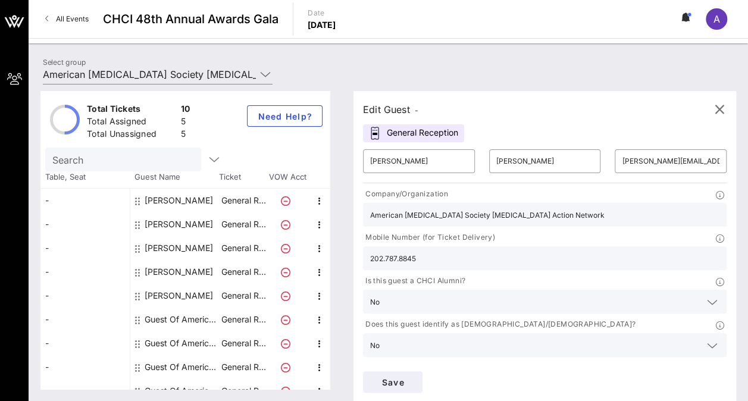
click at [378, 67] on div "Select group American [MEDICAL_DATA] Society [MEDICAL_DATA] Action Network (Ame…" at bounding box center [388, 76] width 705 height 42
click at [720, 17] on div "A" at bounding box center [716, 18] width 21 height 21
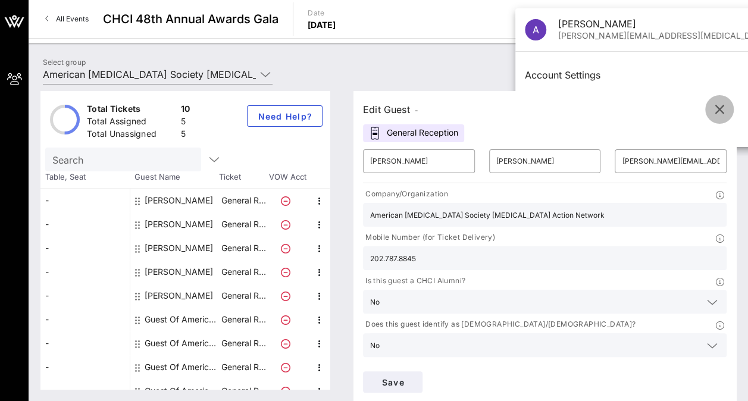
click at [723, 105] on icon "button" at bounding box center [719, 109] width 14 height 14
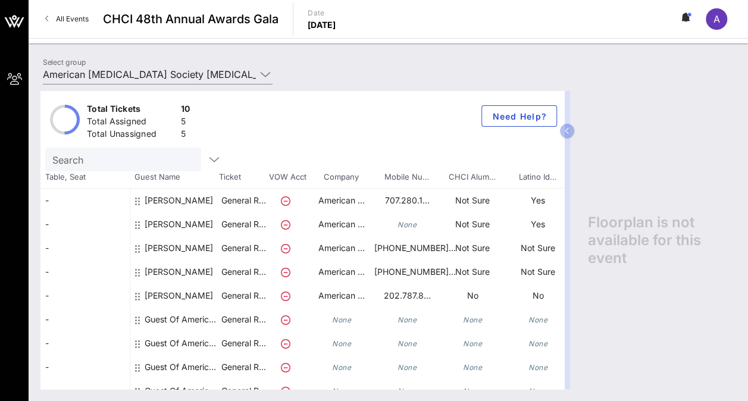
click at [717, 17] on span "A" at bounding box center [716, 19] width 7 height 12
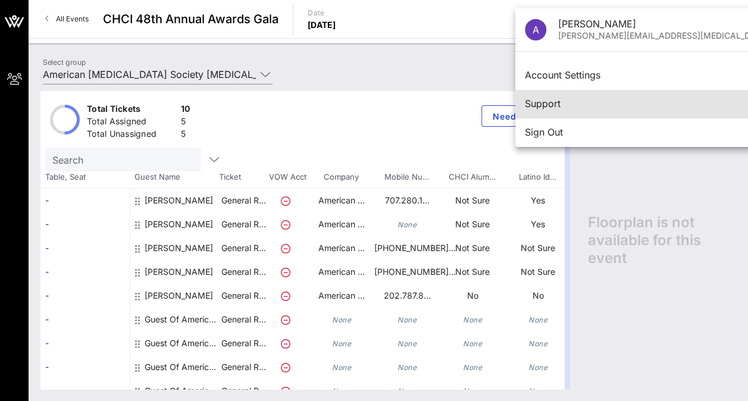
click at [549, 101] on div "Support" at bounding box center [682, 103] width 314 height 11
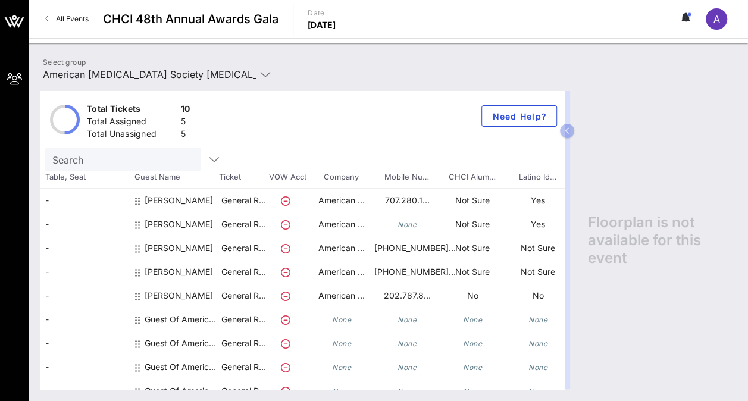
click at [68, 16] on span "All Events" at bounding box center [72, 18] width 33 height 9
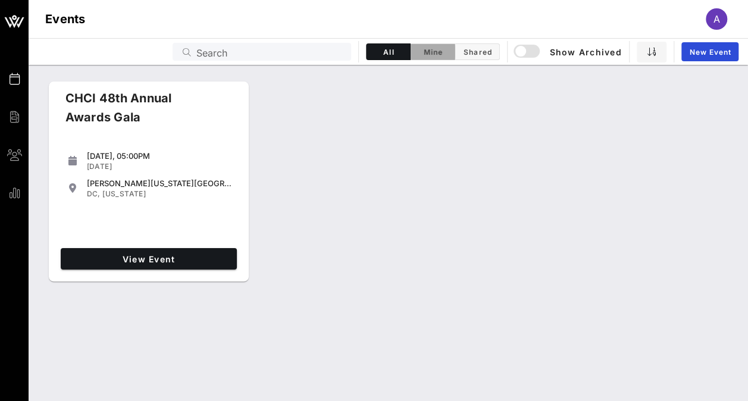
click at [432, 49] on span "Mine" at bounding box center [433, 52] width 30 height 9
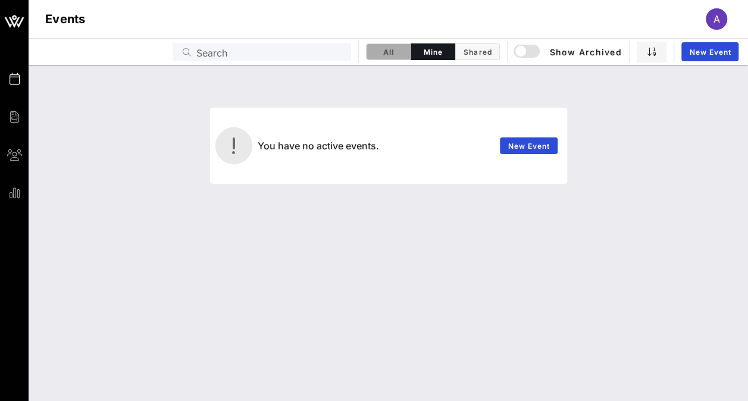
click at [390, 50] on span "All" at bounding box center [388, 52] width 29 height 9
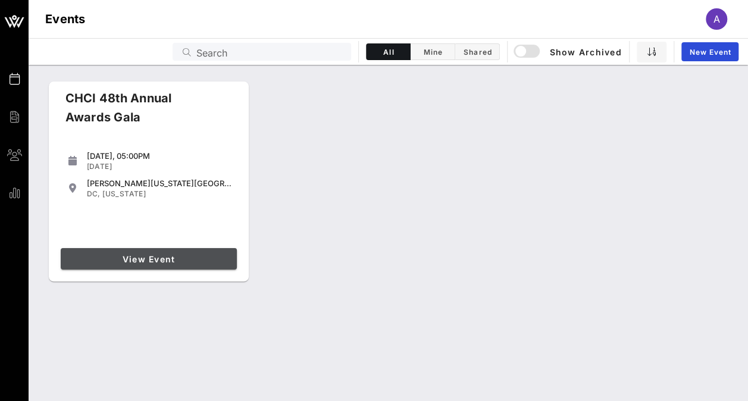
click at [154, 257] on span "View Event" at bounding box center [148, 259] width 167 height 10
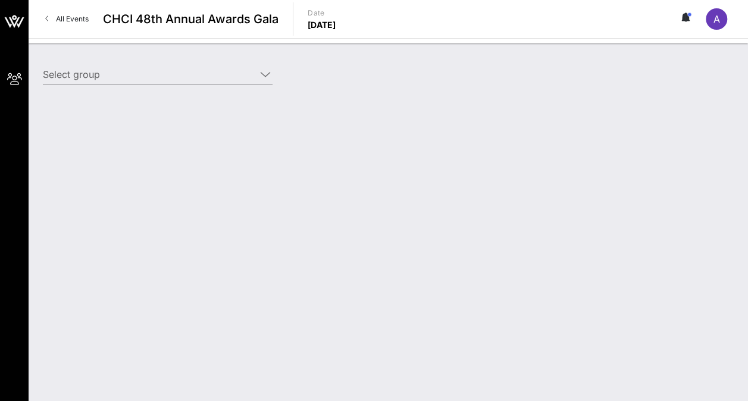
type input "American [MEDICAL_DATA] Society [MEDICAL_DATA] Action Network (American [MEDICA…"
